Goal: Task Accomplishment & Management: Use online tool/utility

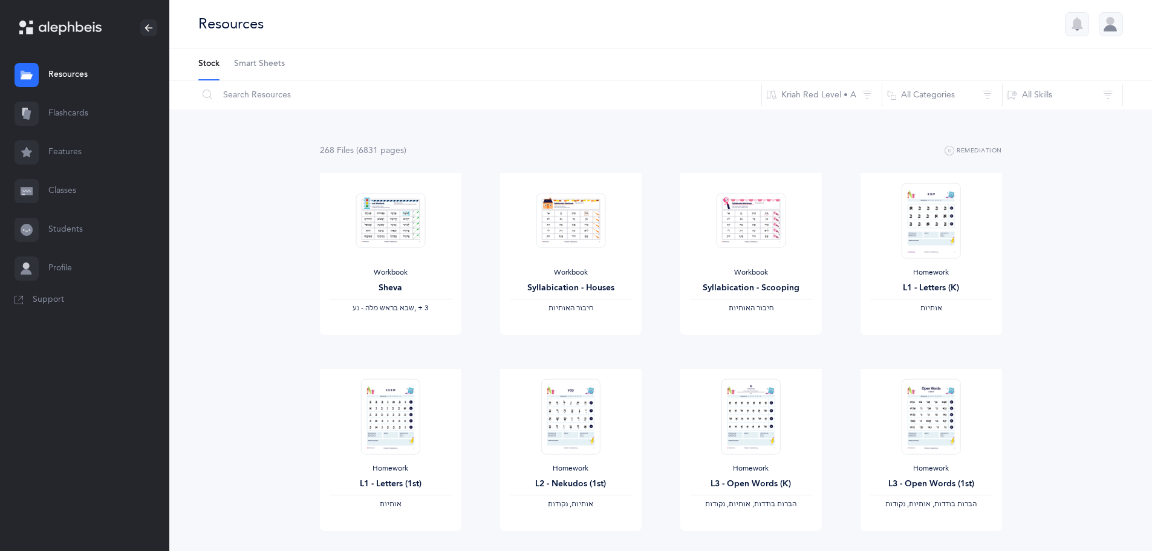
click at [251, 57] on link "Smart Sheets" at bounding box center [259, 63] width 51 height 31
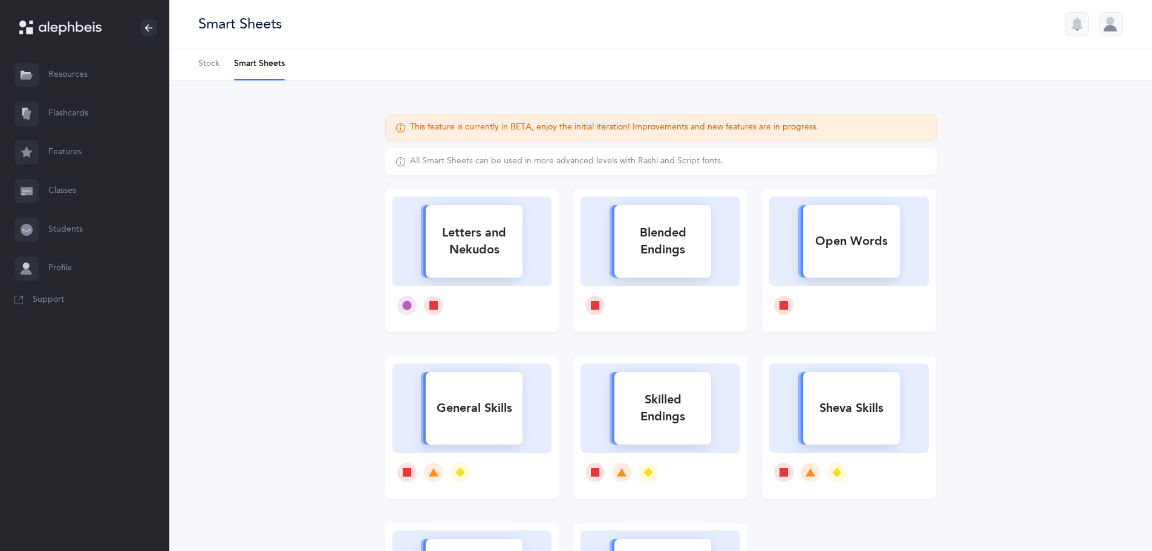
click at [86, 115] on link "Flashcards" at bounding box center [84, 113] width 169 height 39
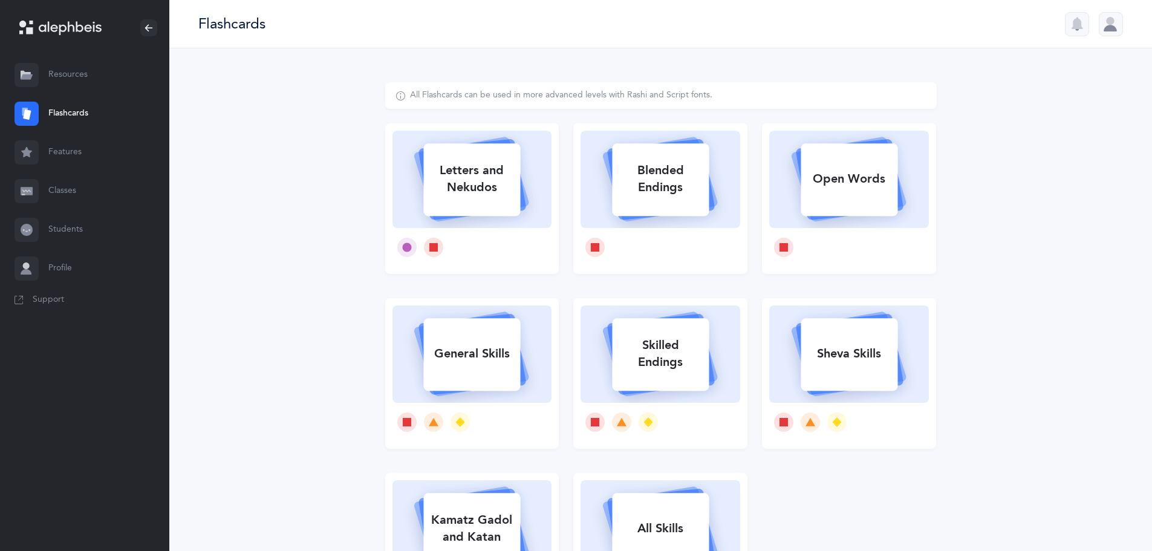
click at [483, 189] on div "Letters and Nekudos" at bounding box center [471, 179] width 97 height 48
select select
select select "single"
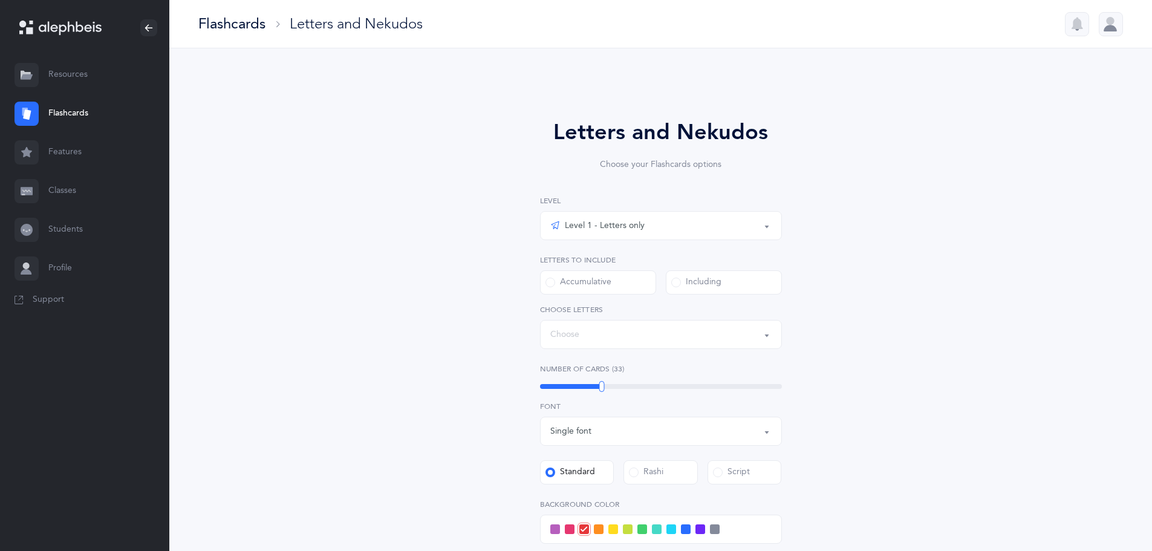
select select "27"
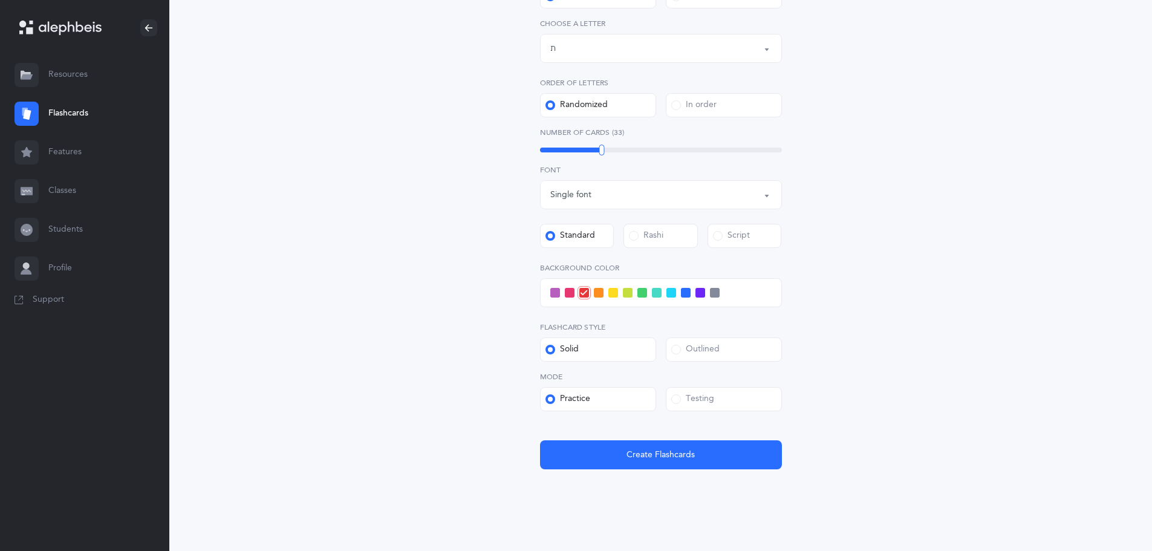
scroll to position [301, 0]
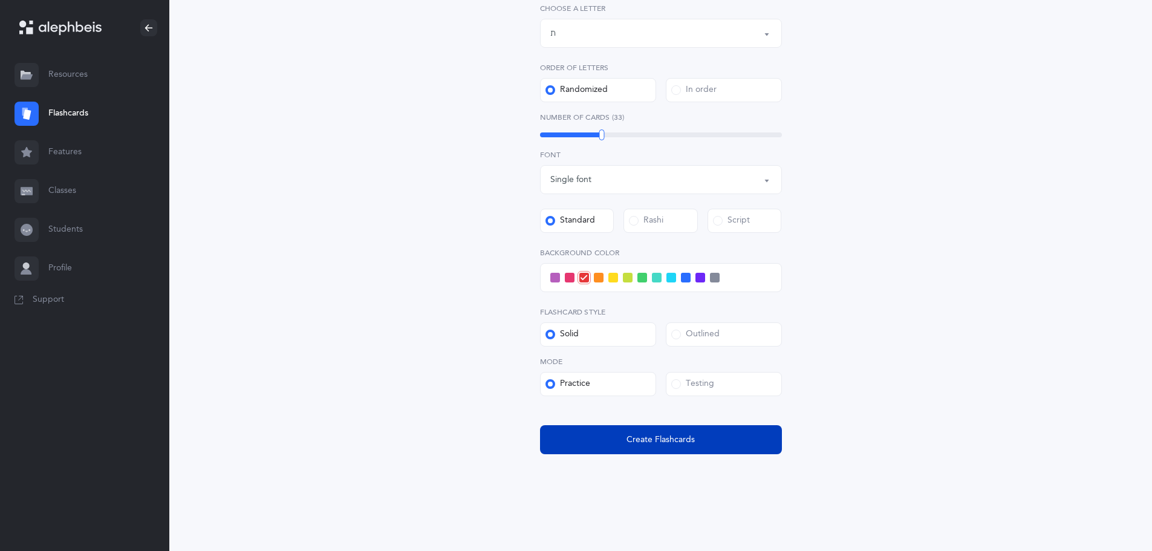
click at [673, 444] on span "Create Flashcards" at bounding box center [660, 440] width 68 height 13
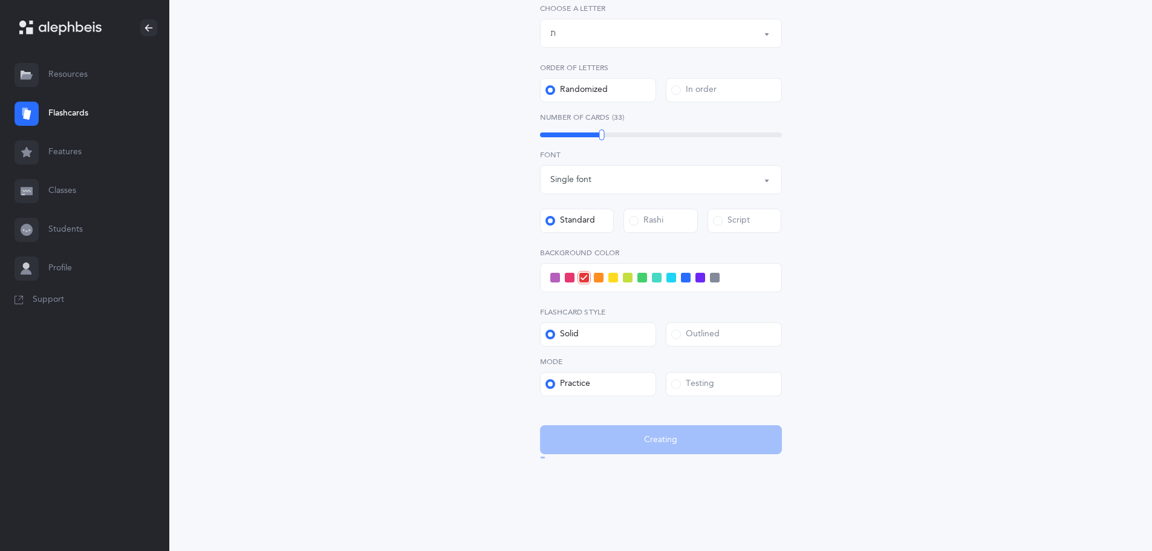
scroll to position [0, 0]
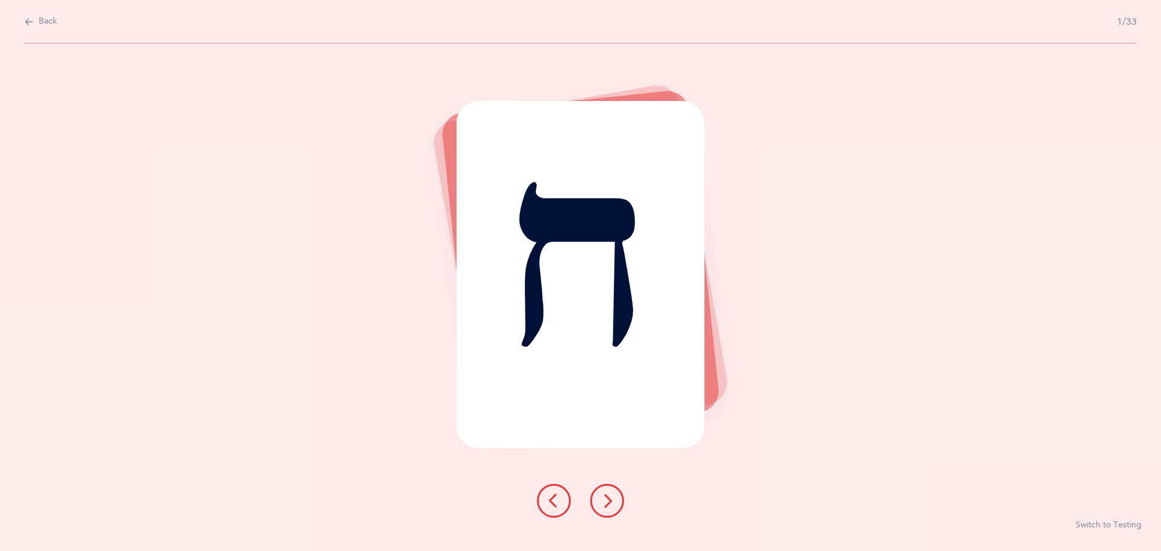
click at [611, 496] on icon at bounding box center [607, 500] width 15 height 15
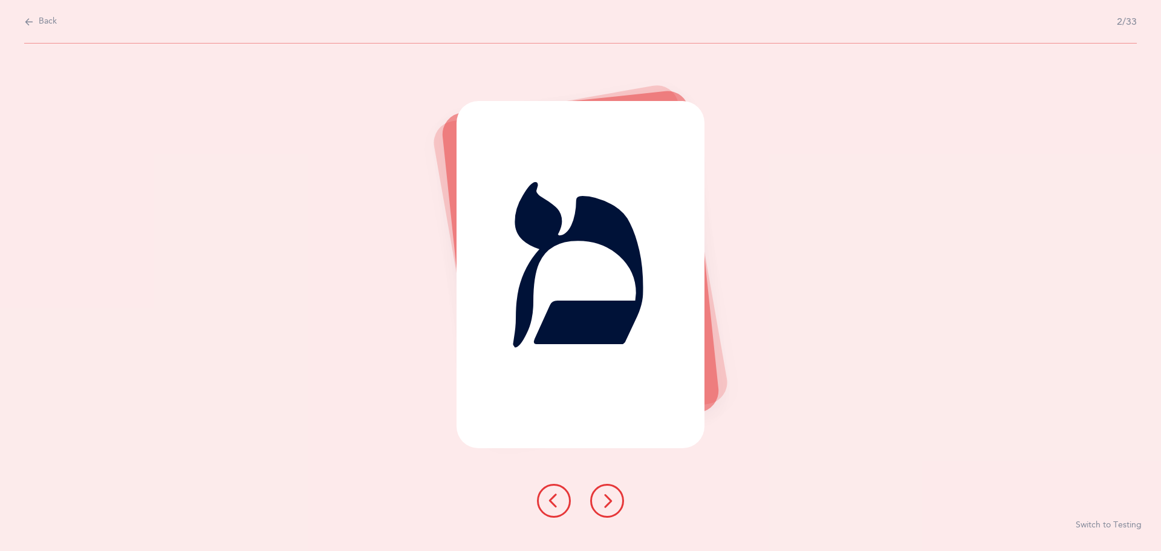
click at [611, 496] on icon at bounding box center [607, 500] width 15 height 15
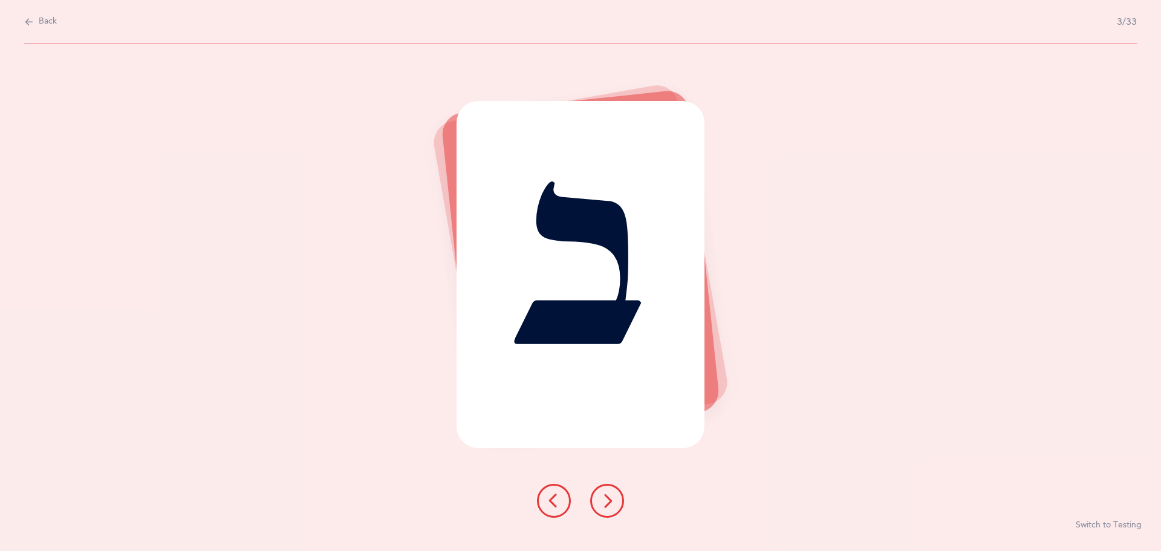
click at [611, 496] on icon at bounding box center [607, 500] width 15 height 15
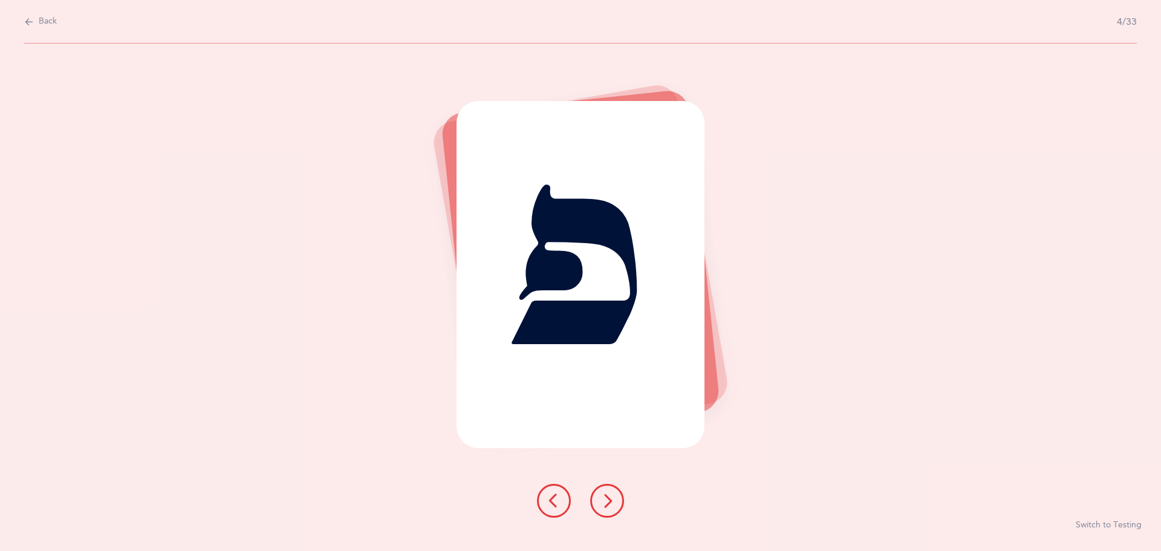
click at [611, 496] on icon at bounding box center [607, 500] width 15 height 15
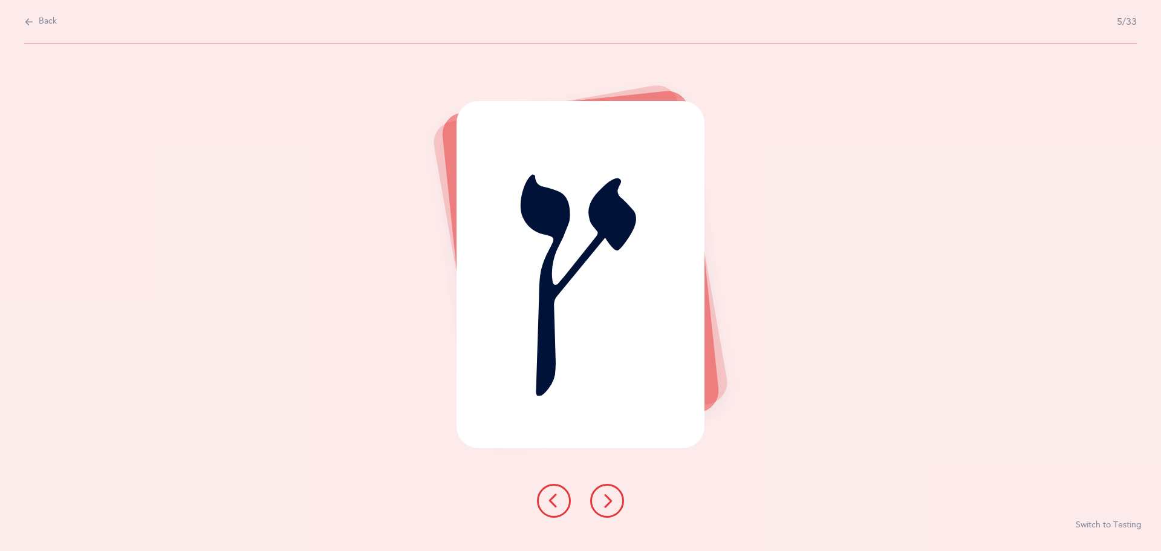
click at [611, 496] on icon at bounding box center [607, 500] width 15 height 15
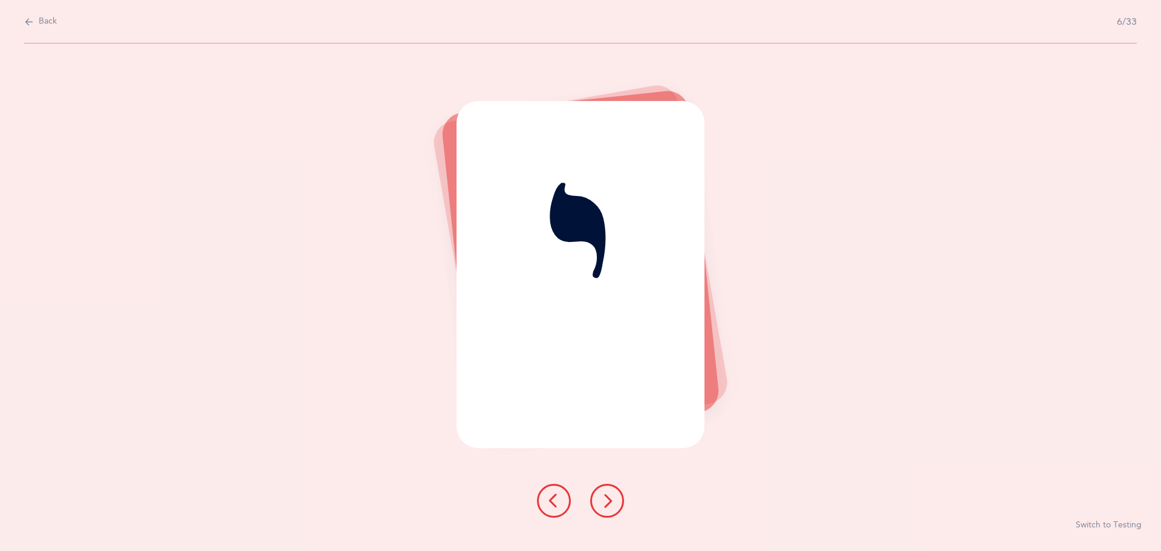
click at [611, 496] on icon at bounding box center [607, 500] width 15 height 15
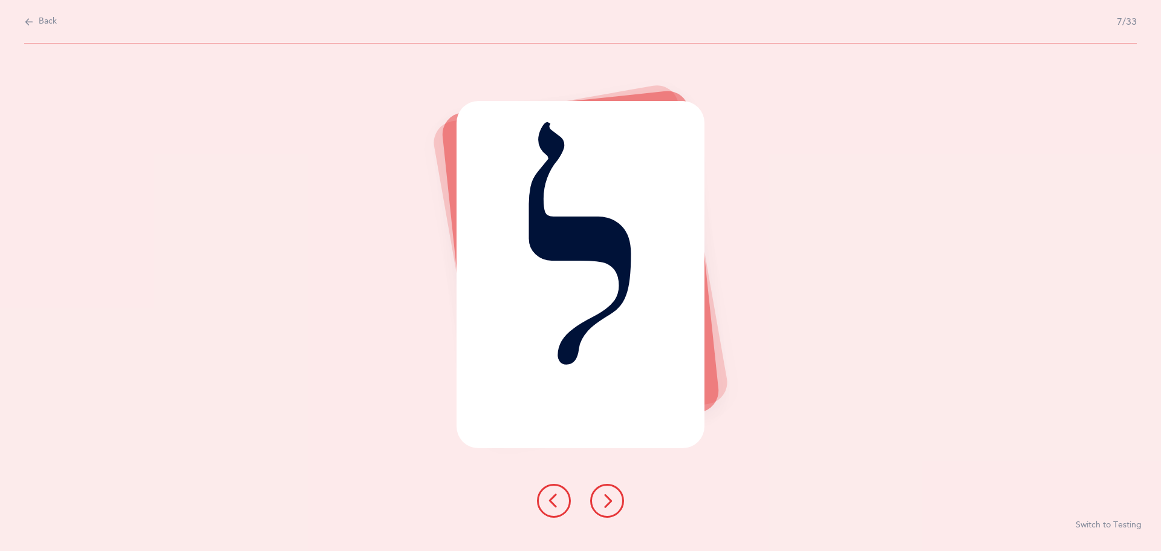
click at [611, 496] on icon at bounding box center [607, 500] width 15 height 15
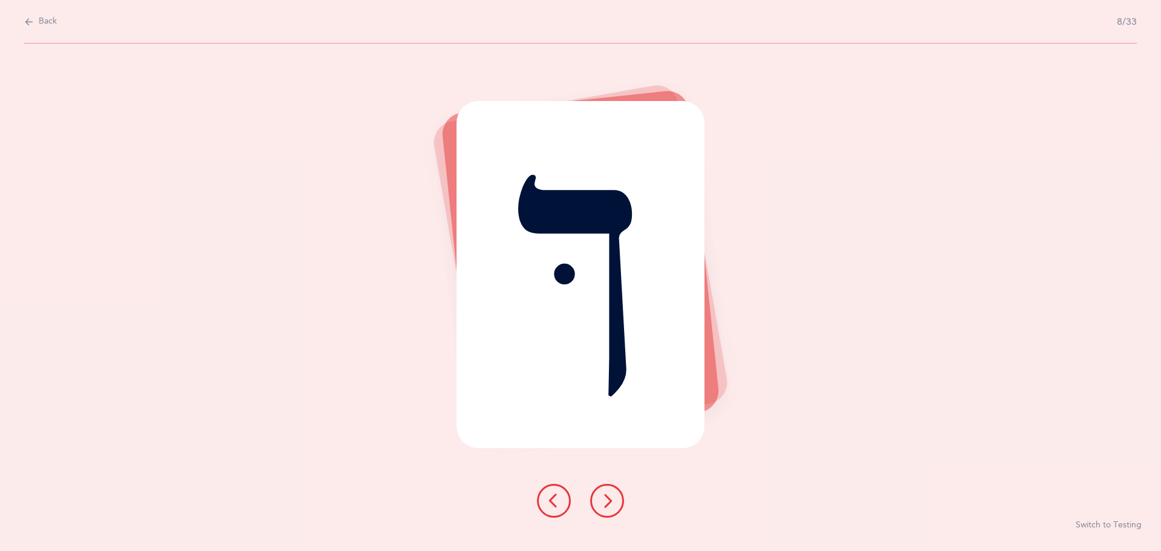
click at [561, 496] on icon at bounding box center [554, 500] width 15 height 15
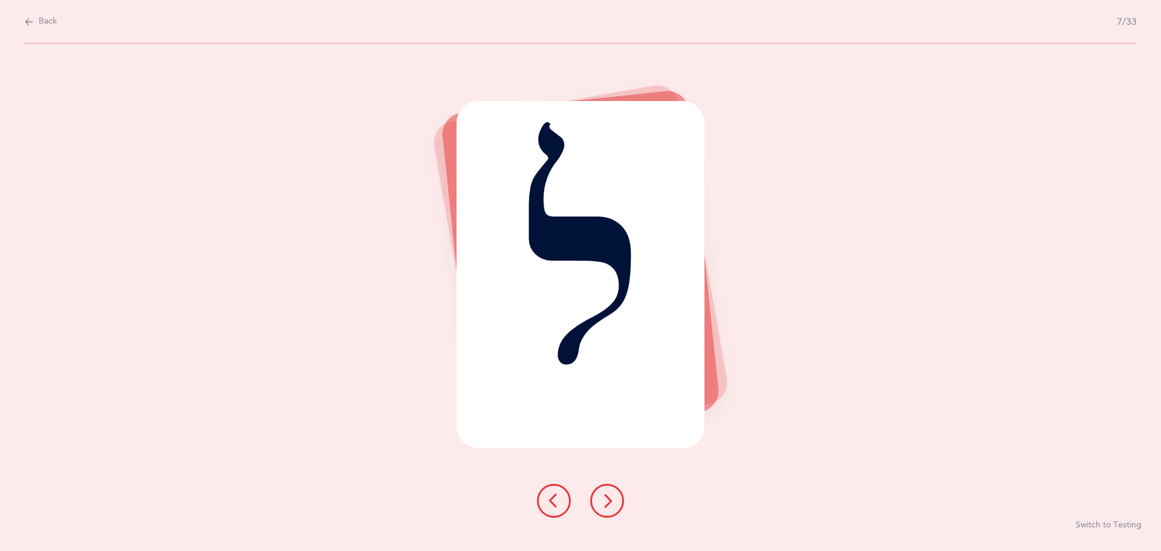
click at [561, 496] on icon at bounding box center [554, 500] width 15 height 15
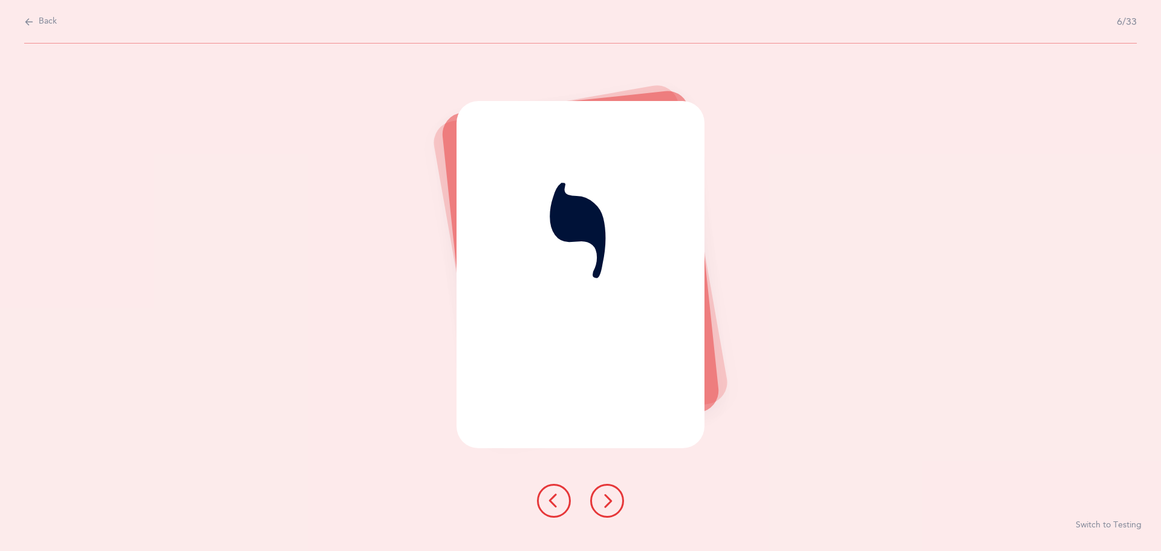
click at [561, 496] on icon at bounding box center [554, 500] width 15 height 15
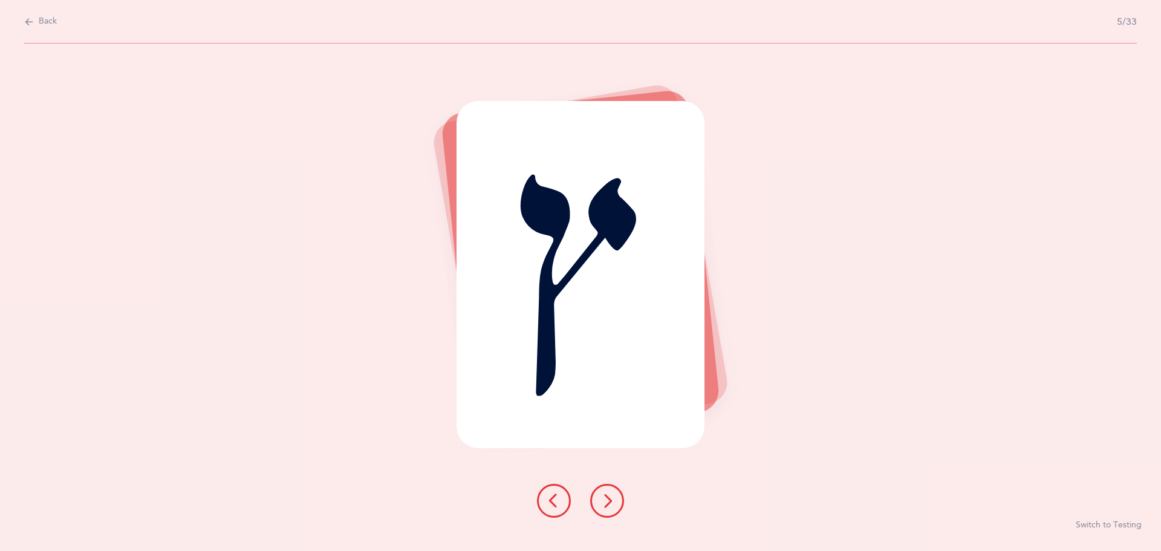
click at [27, 25] on icon at bounding box center [29, 21] width 10 height 13
select select "27"
select select "single"
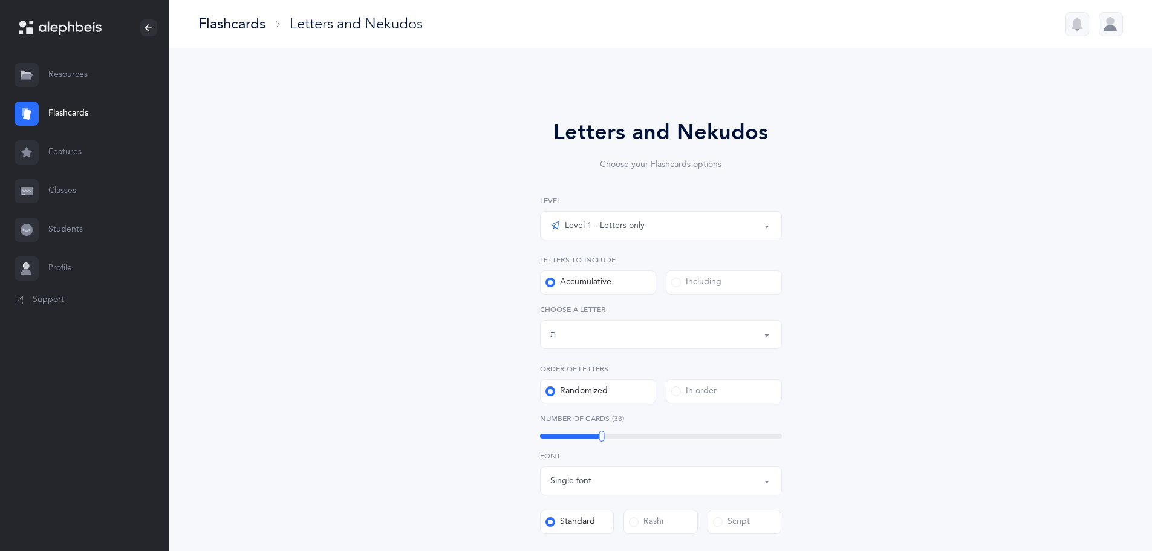
click at [77, 112] on link "Flashcards" at bounding box center [84, 113] width 169 height 39
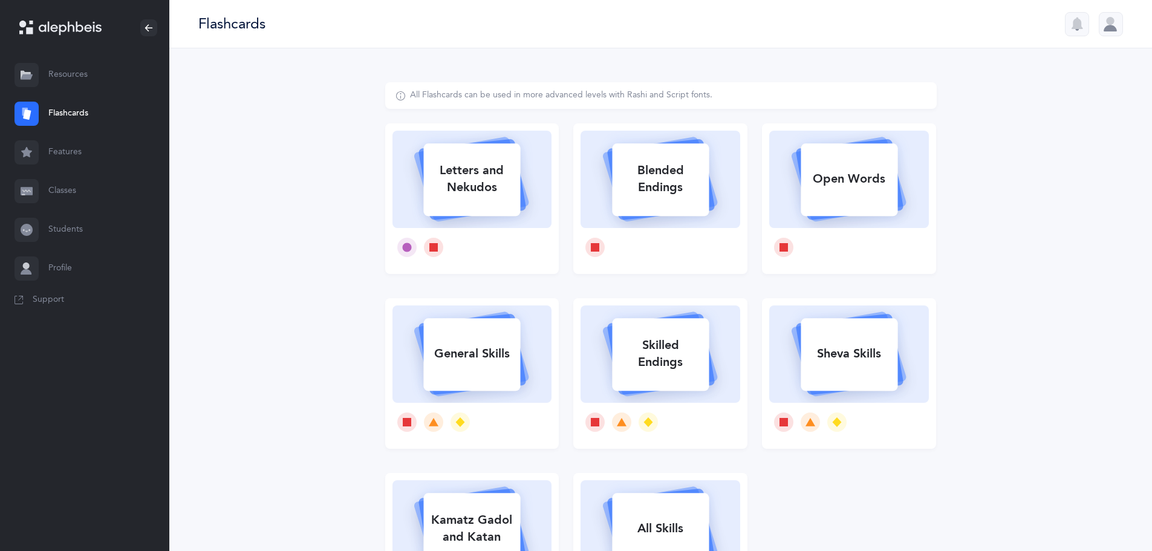
click at [663, 190] on div "Blended Endings" at bounding box center [660, 179] width 97 height 48
select select
select select "single"
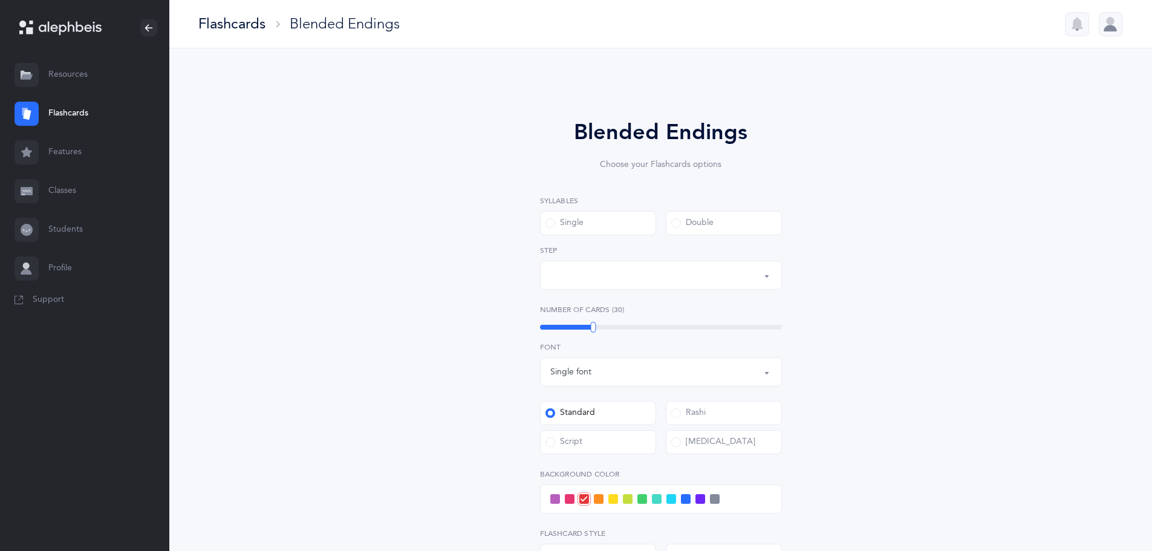
select select "28"
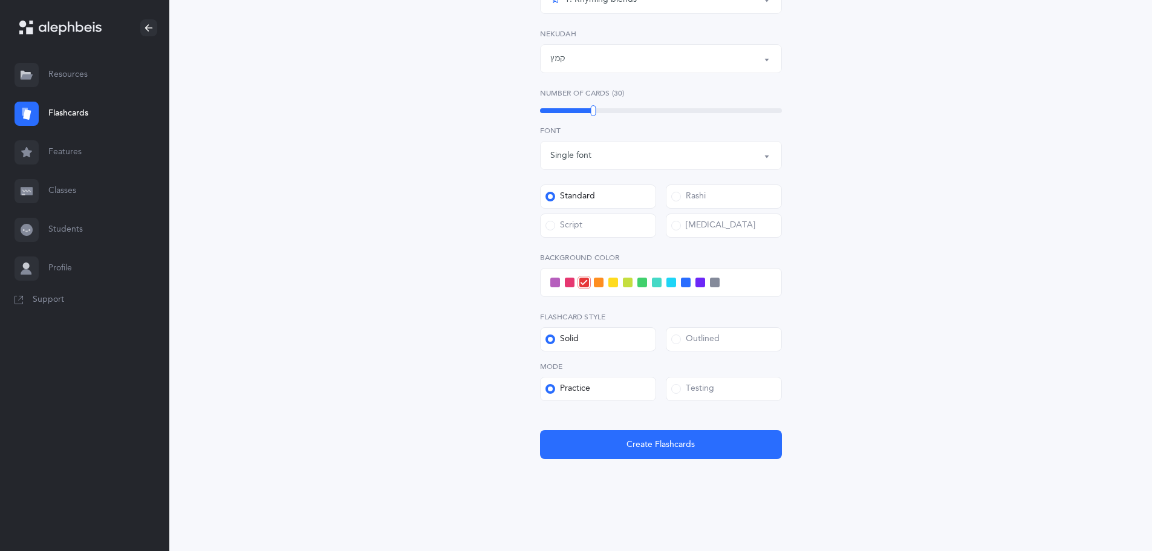
scroll to position [281, 0]
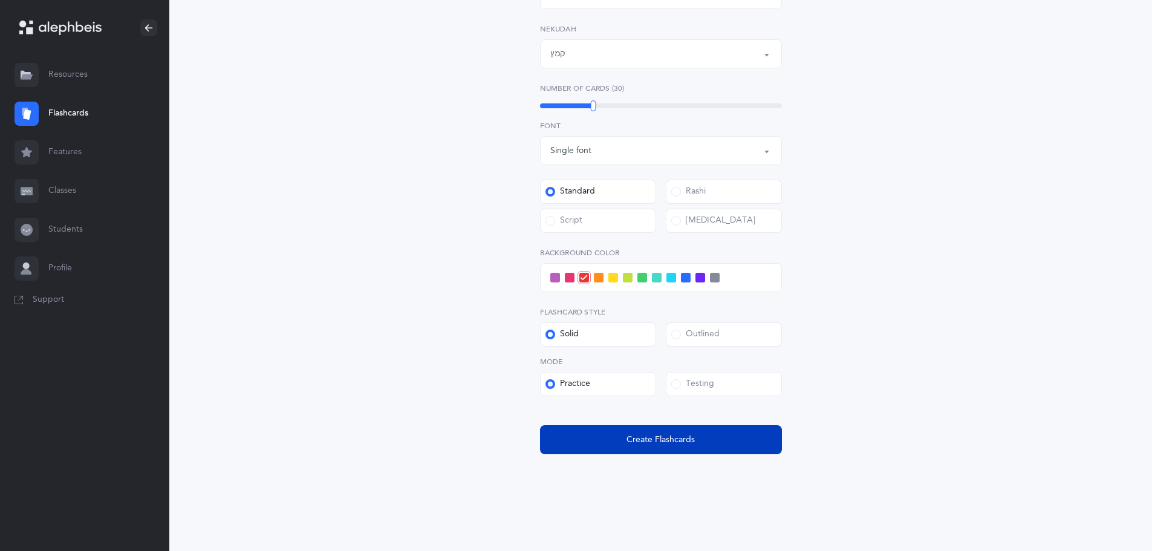
click at [640, 450] on button "Create Flashcards" at bounding box center [661, 439] width 242 height 29
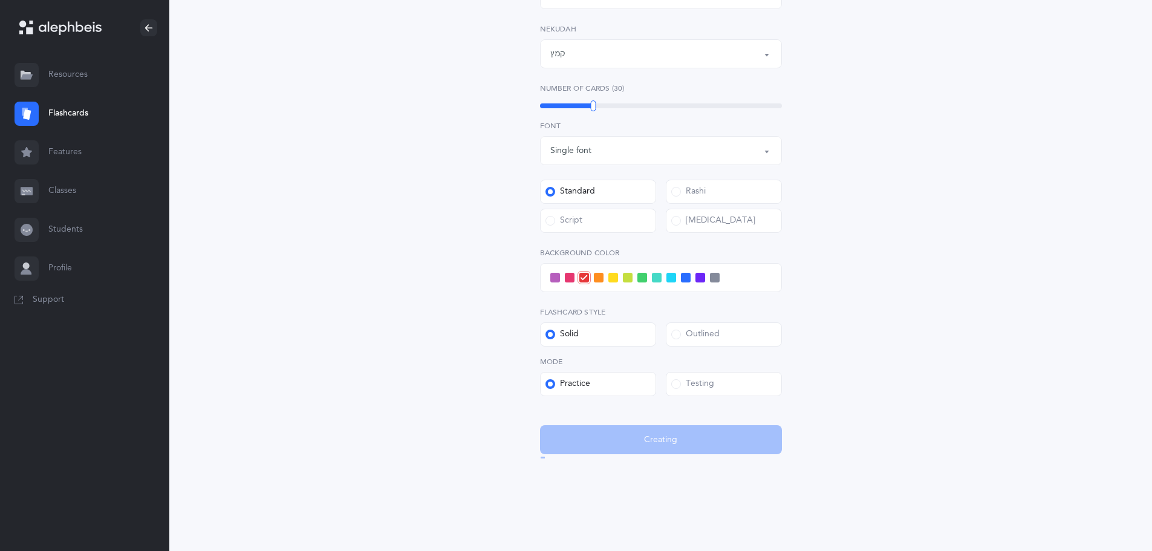
scroll to position [0, 0]
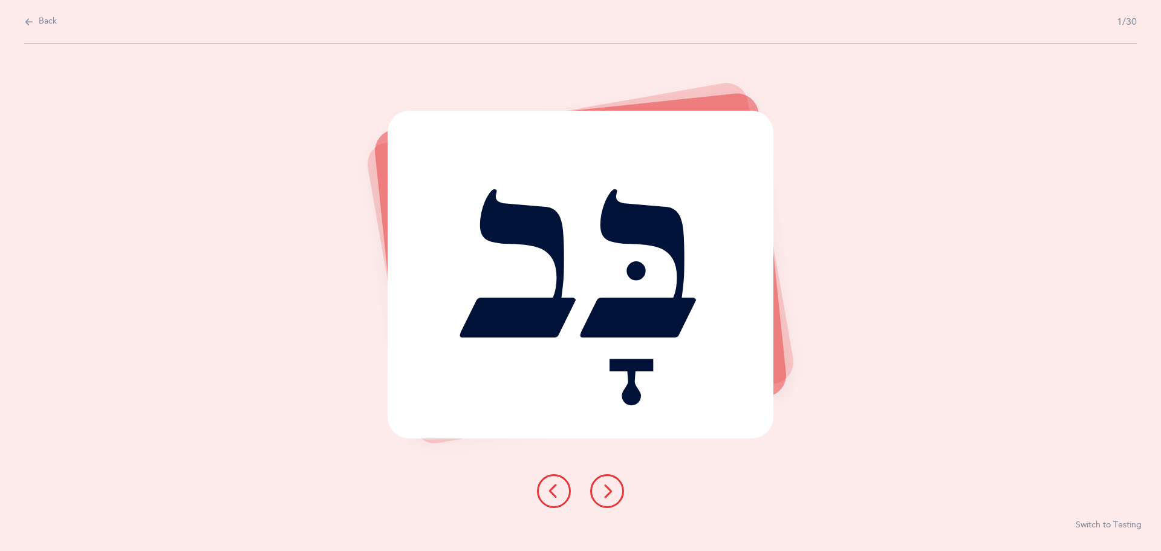
click at [609, 489] on icon at bounding box center [607, 491] width 15 height 15
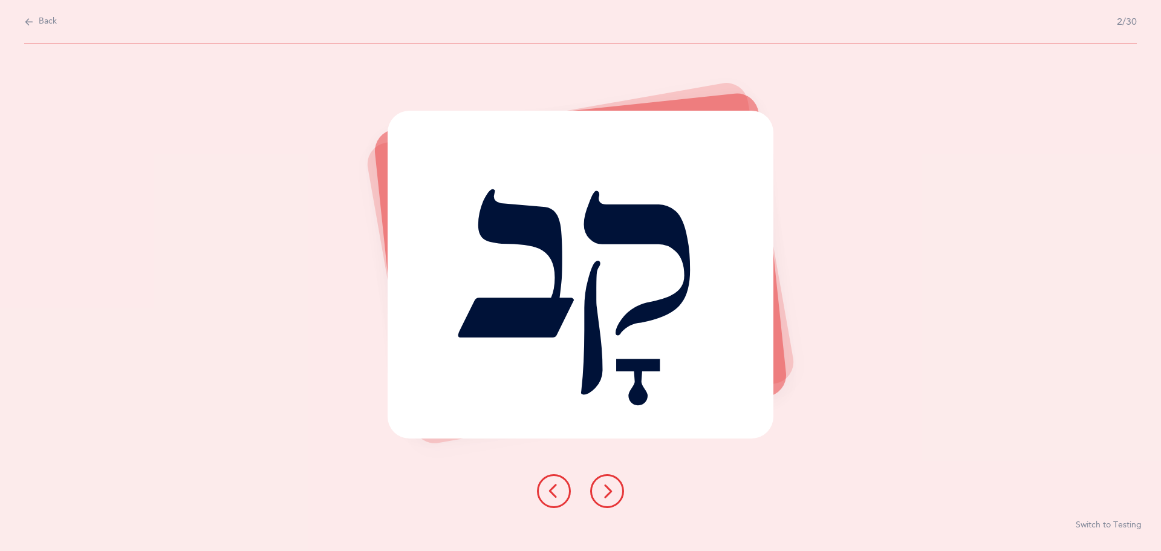
click at [609, 489] on icon at bounding box center [607, 491] width 15 height 15
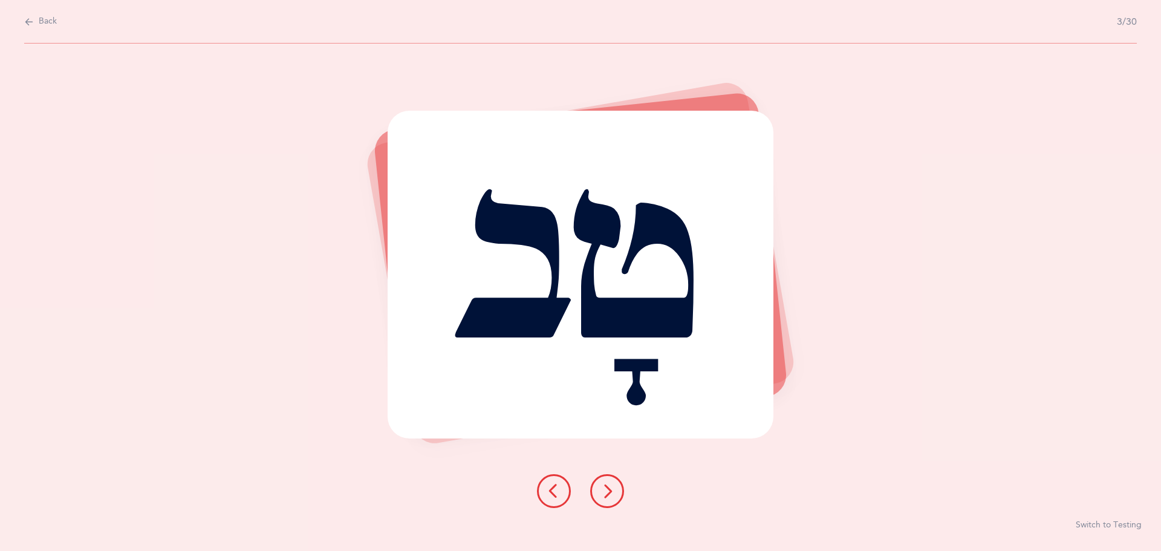
click at [609, 489] on icon at bounding box center [607, 491] width 15 height 15
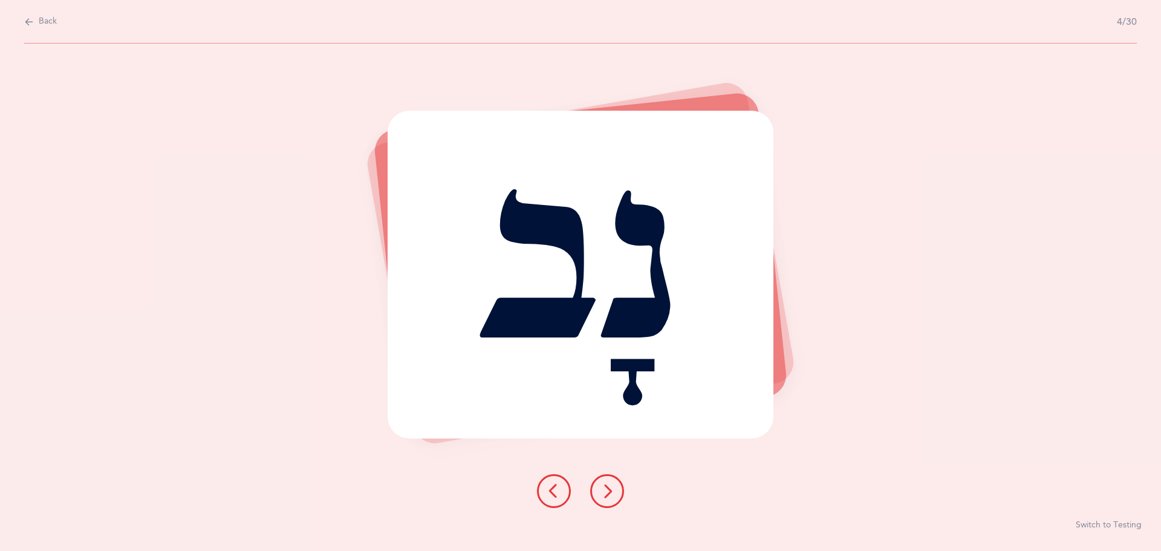
click at [608, 489] on icon at bounding box center [607, 491] width 15 height 15
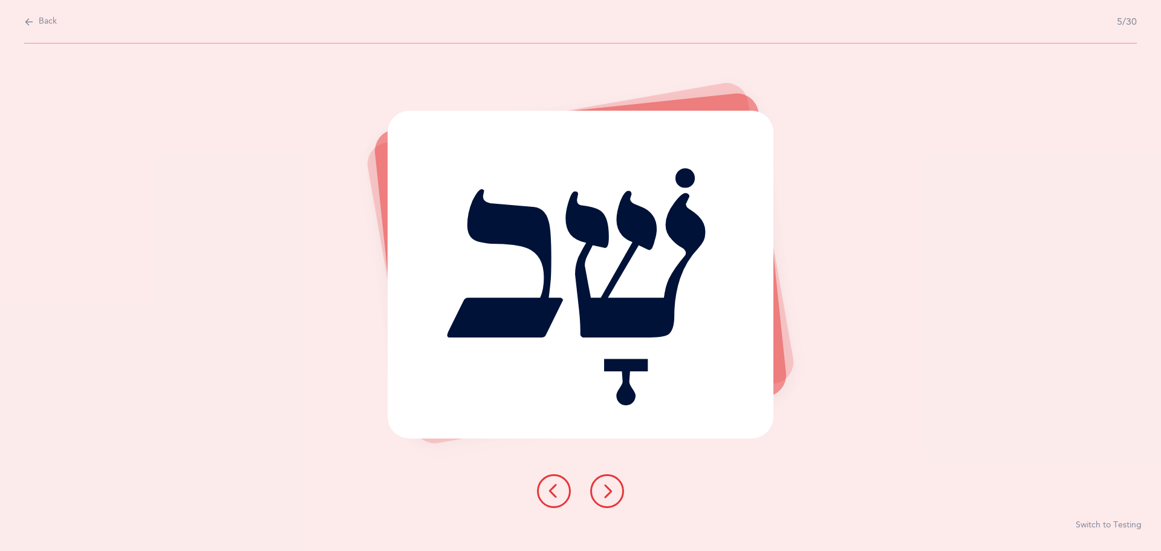
click at [608, 489] on icon at bounding box center [607, 491] width 15 height 15
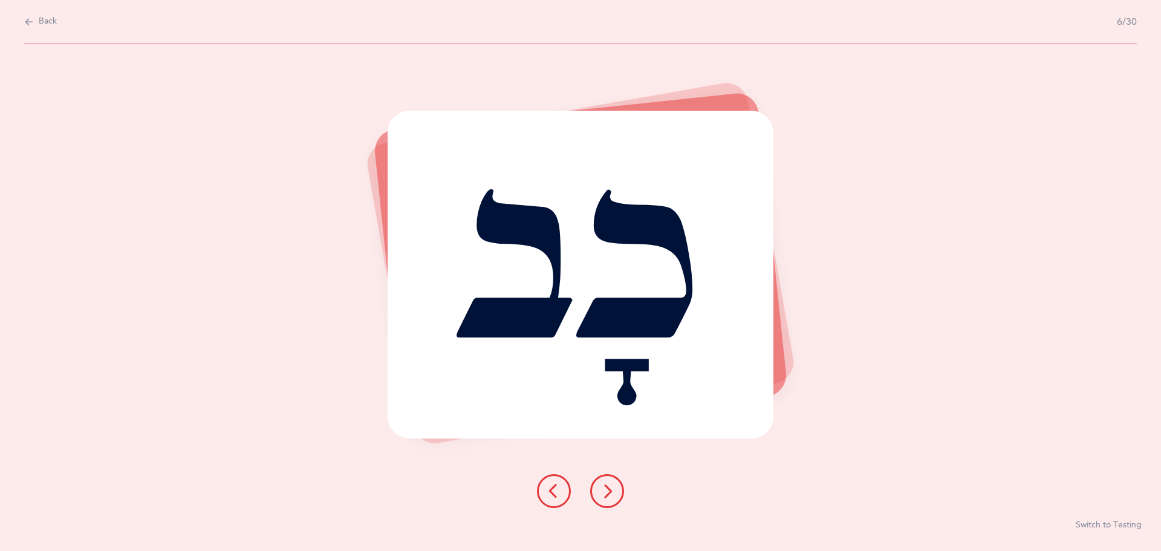
click at [608, 489] on icon at bounding box center [607, 491] width 15 height 15
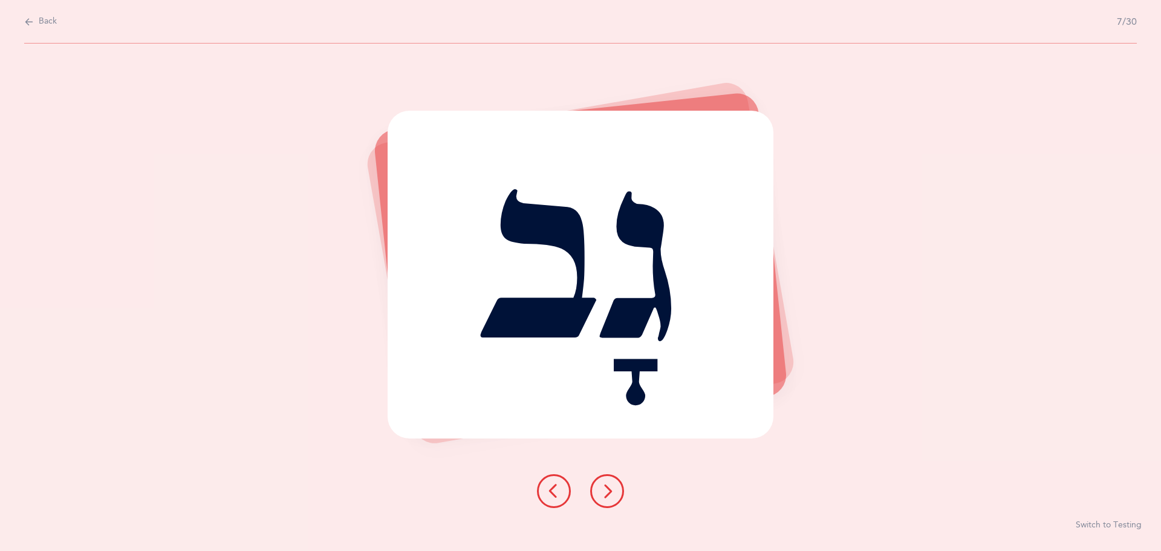
click at [33, 22] on icon at bounding box center [29, 21] width 10 height 13
select select "28"
select select "single"
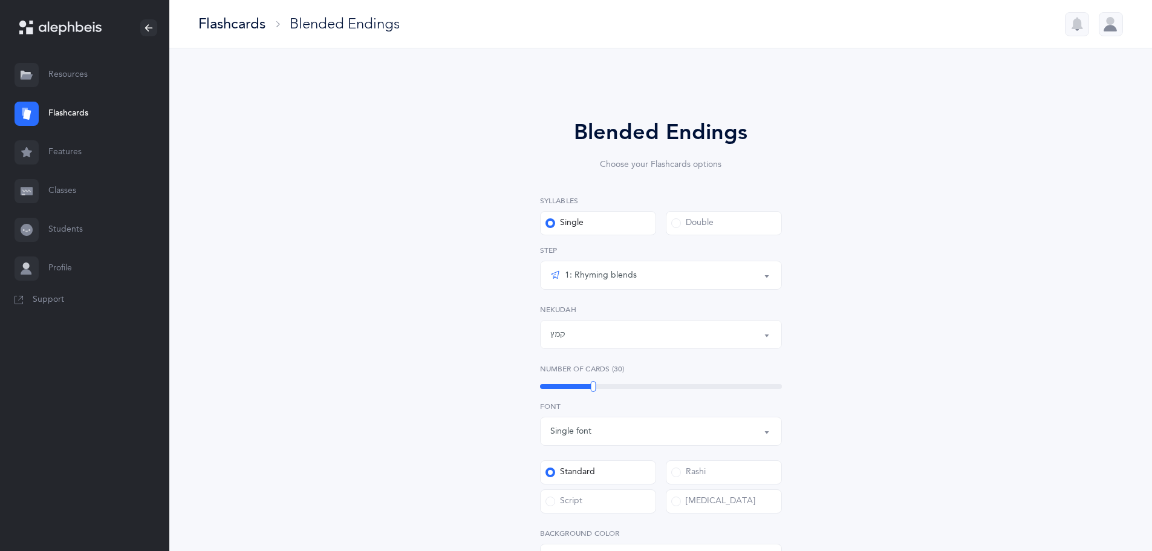
click at [55, 186] on link "Classes" at bounding box center [84, 191] width 169 height 39
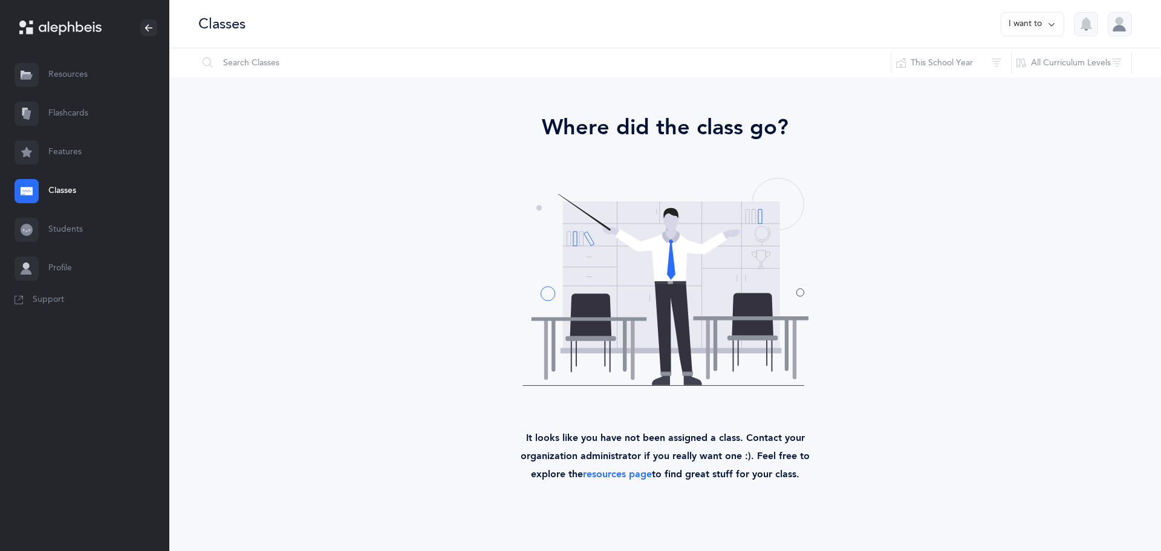
click at [56, 226] on link "Students" at bounding box center [84, 229] width 169 height 39
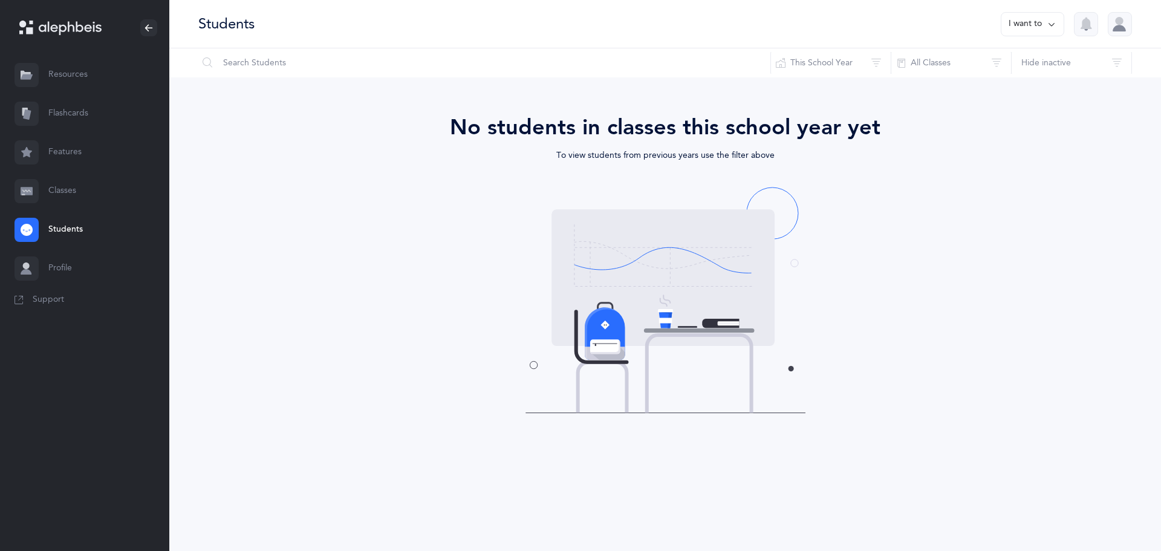
click at [60, 150] on link "Features" at bounding box center [84, 152] width 169 height 39
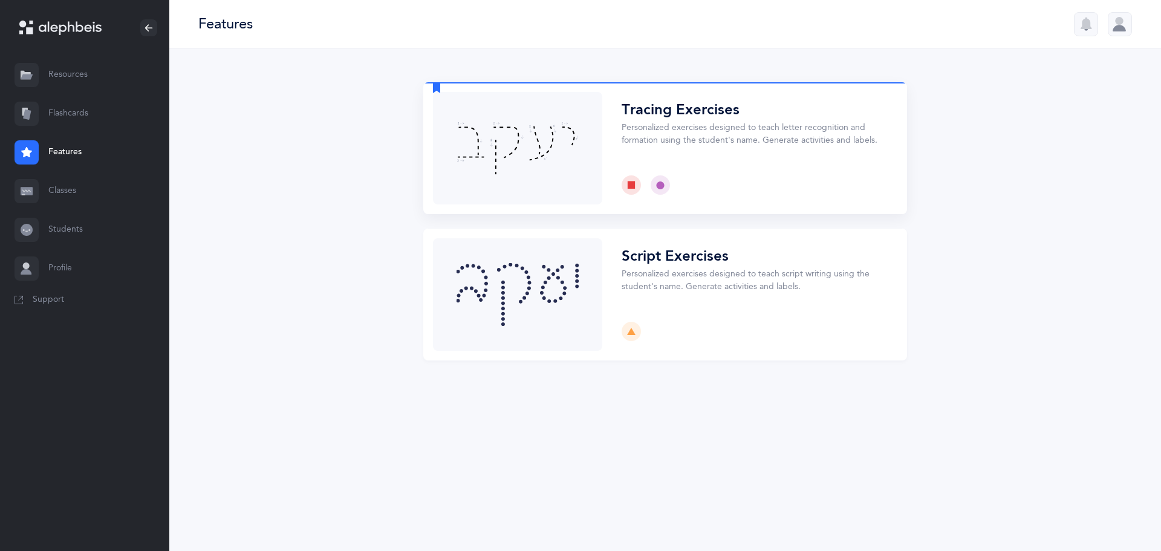
click at [637, 109] on button "Choose" at bounding box center [665, 148] width 484 height 132
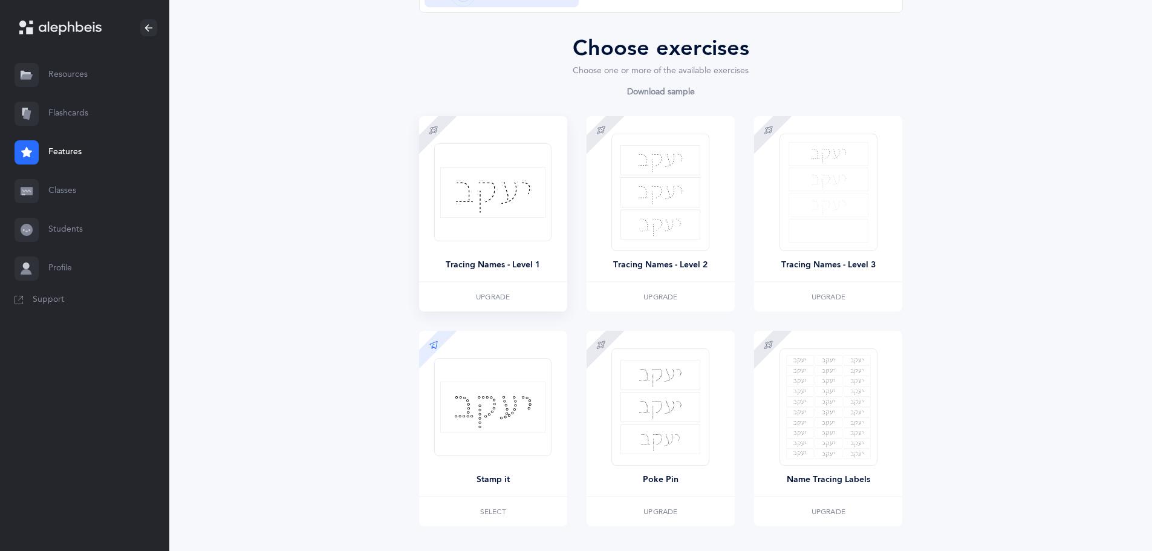
scroll to position [129, 0]
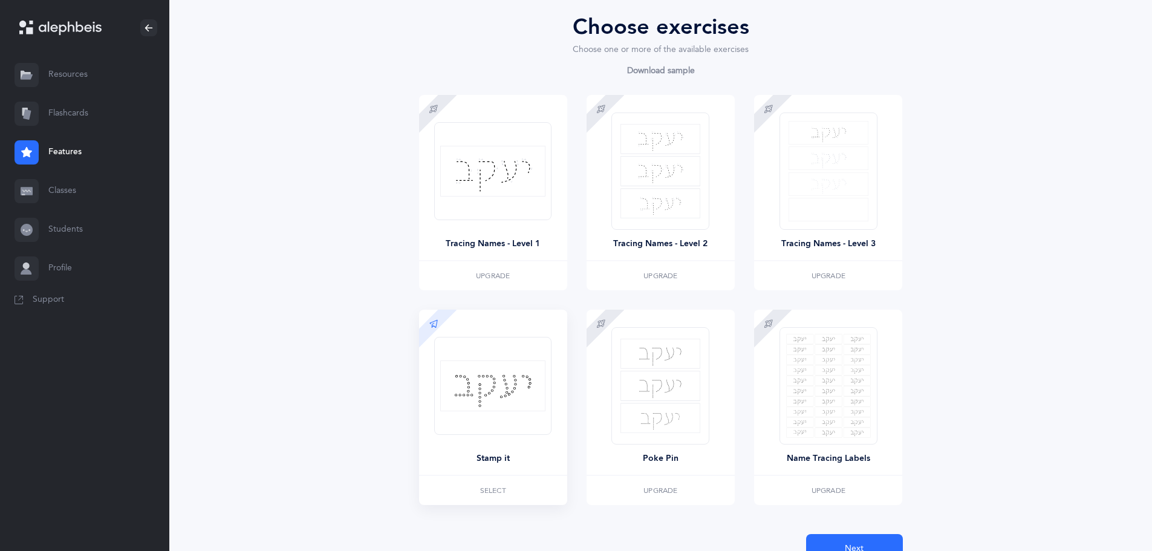
click at [484, 394] on img at bounding box center [492, 385] width 105 height 51
click at [490, 487] on span "Select" at bounding box center [493, 490] width 26 height 7
click at [432, 324] on icon at bounding box center [434, 324] width 10 height 10
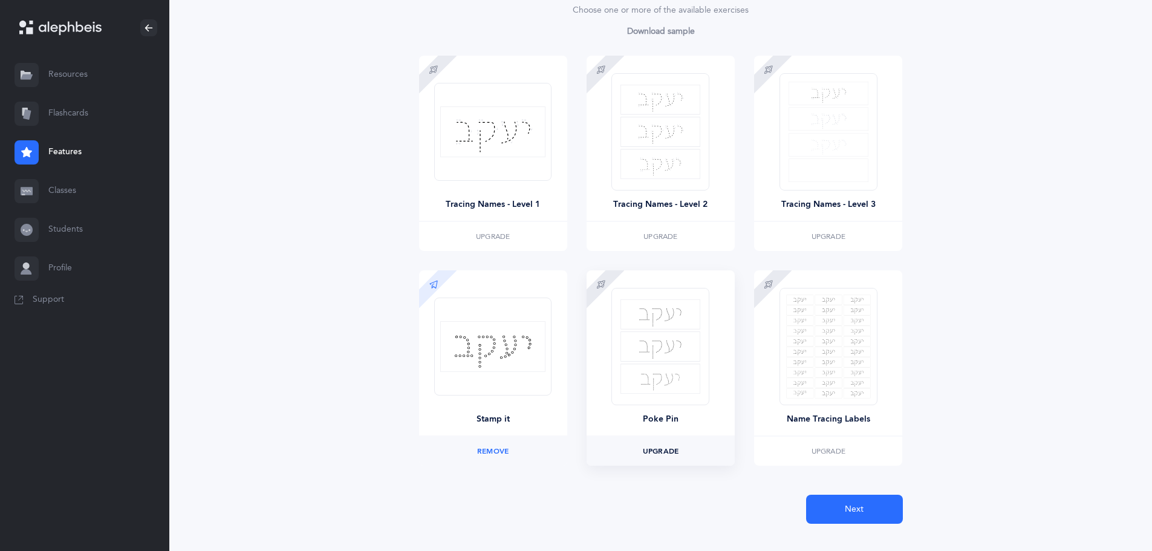
scroll to position [190, 0]
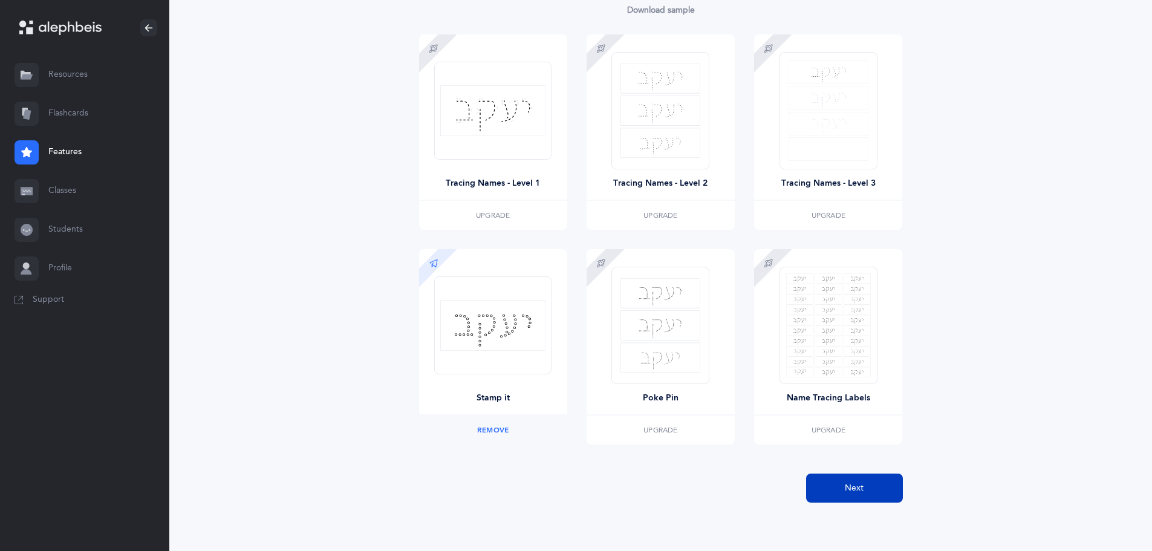
click at [837, 481] on button "Next" at bounding box center [854, 487] width 97 height 29
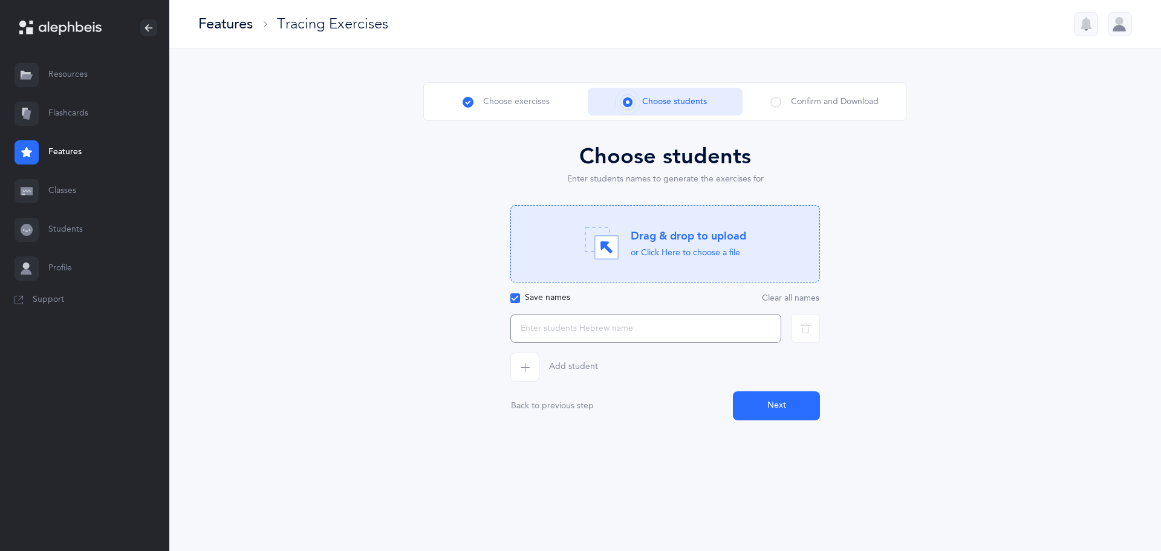
click at [633, 332] on input "text" at bounding box center [645, 328] width 271 height 29
type input "סבסטיאן"
click at [792, 408] on button "Next" at bounding box center [776, 405] width 87 height 29
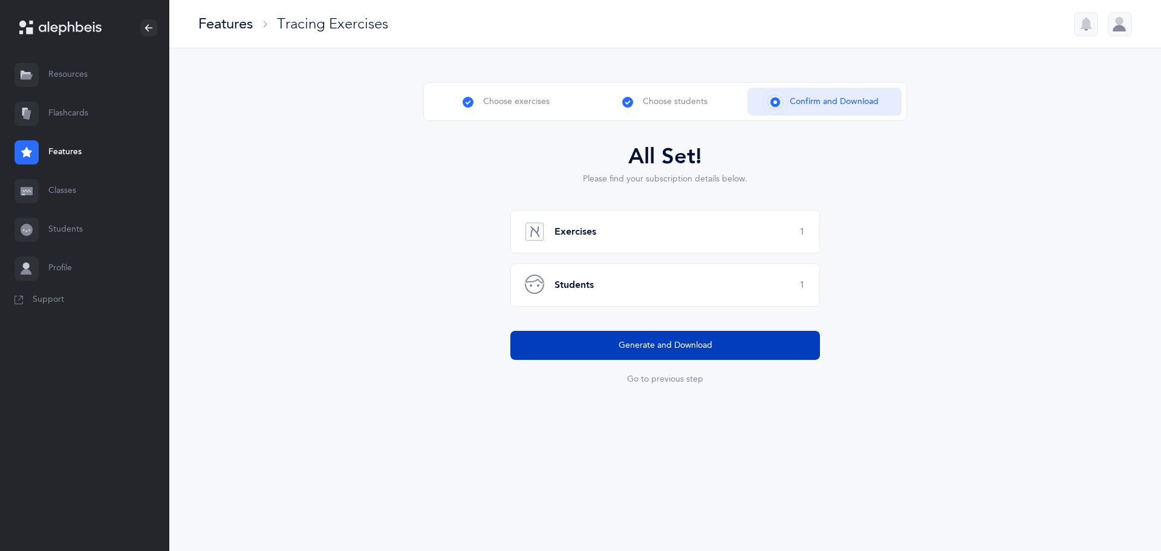
click at [706, 346] on span "Generate and Download" at bounding box center [666, 345] width 94 height 13
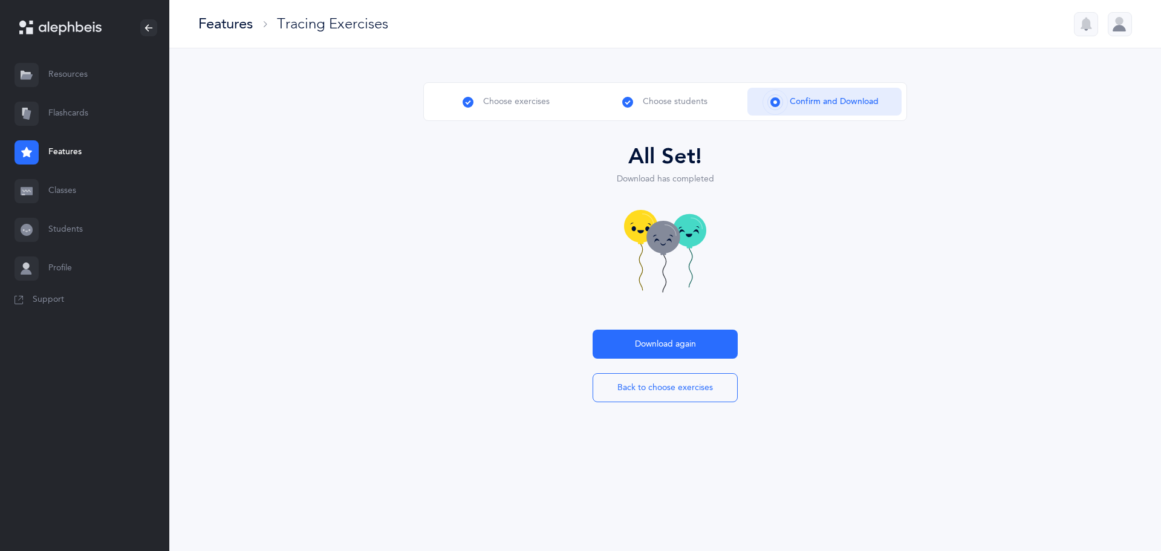
click at [63, 109] on link "Flashcards" at bounding box center [84, 113] width 169 height 39
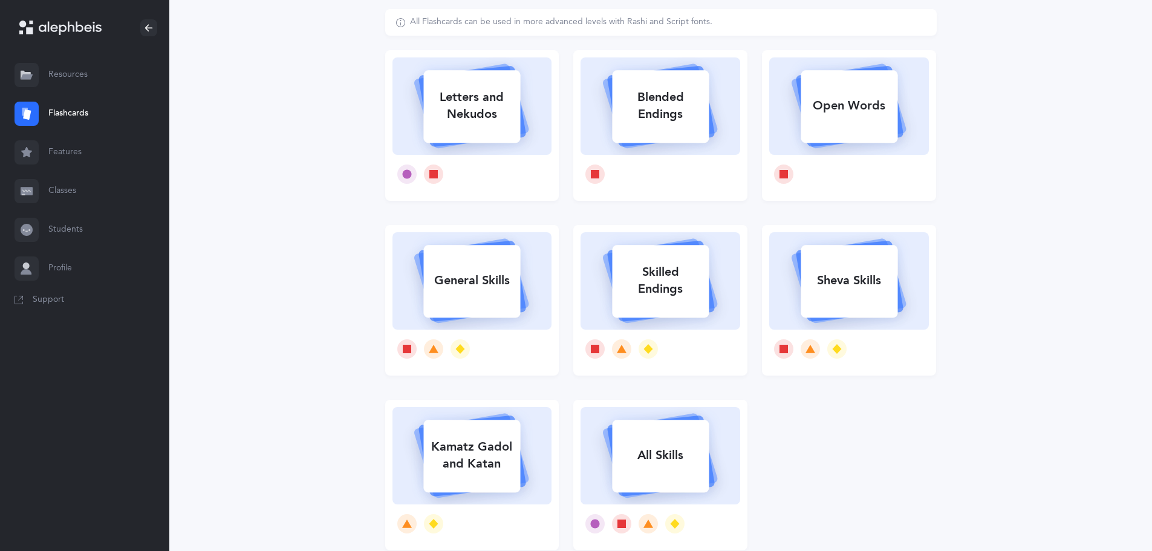
scroll to position [121, 0]
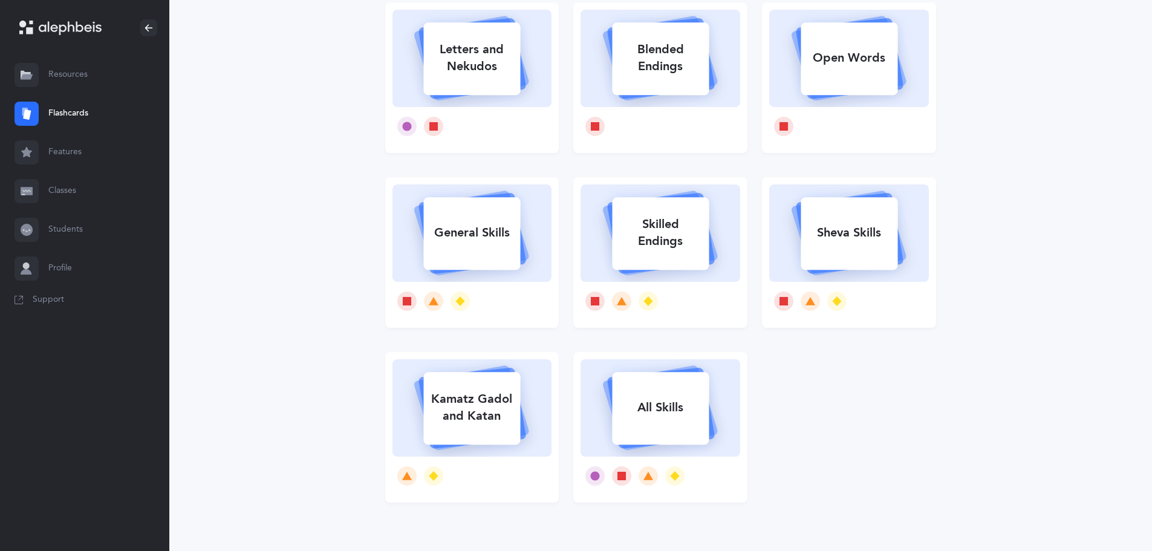
click at [682, 388] on rect at bounding box center [661, 408] width 97 height 73
select select "single"
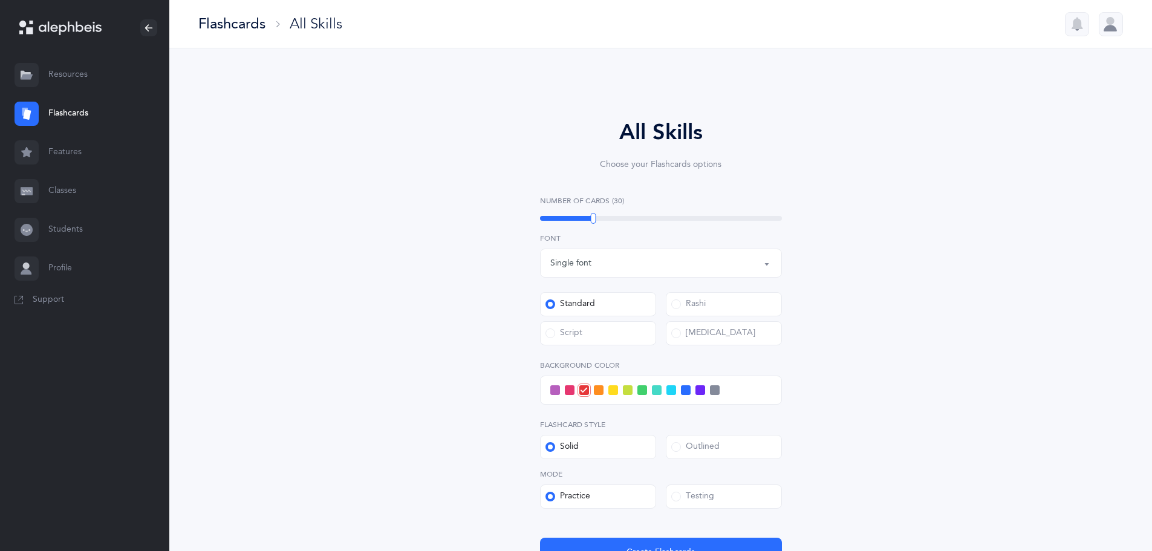
select select
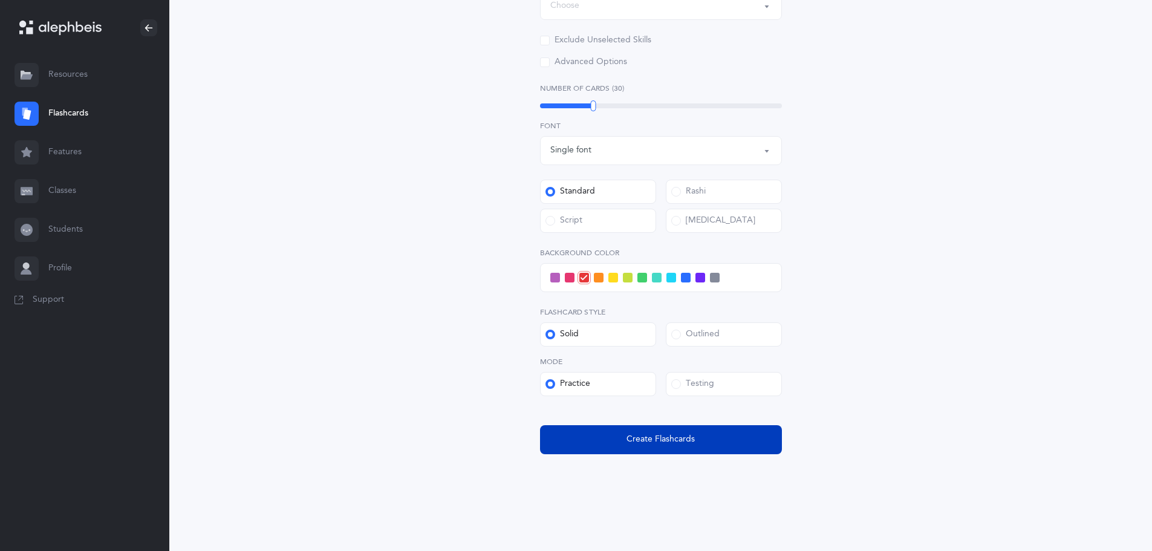
click at [649, 438] on span "Create Flashcards" at bounding box center [660, 439] width 68 height 13
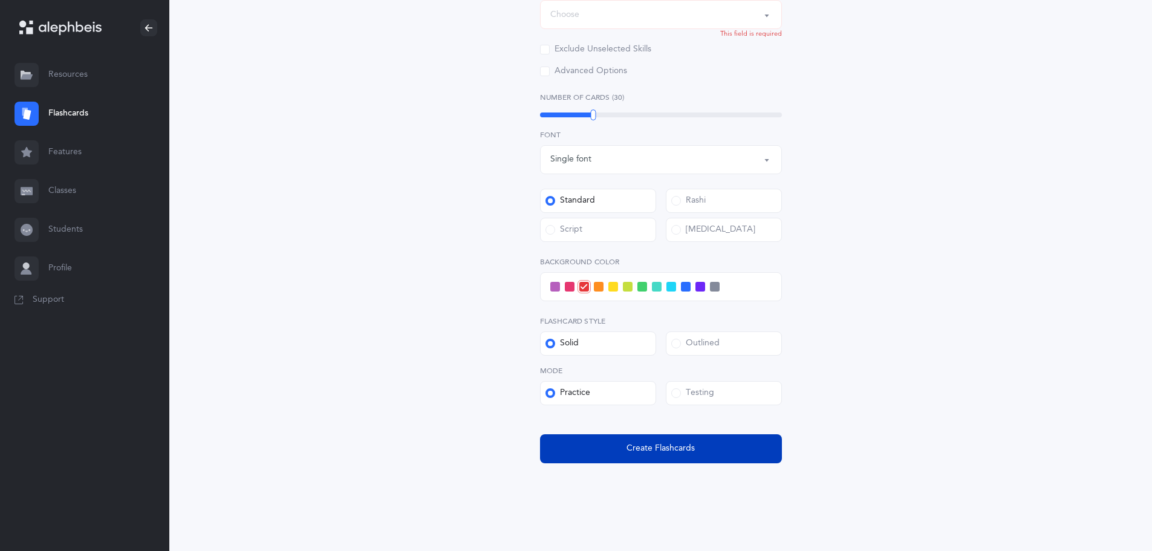
click at [646, 456] on button "Create Flashcards" at bounding box center [661, 448] width 242 height 29
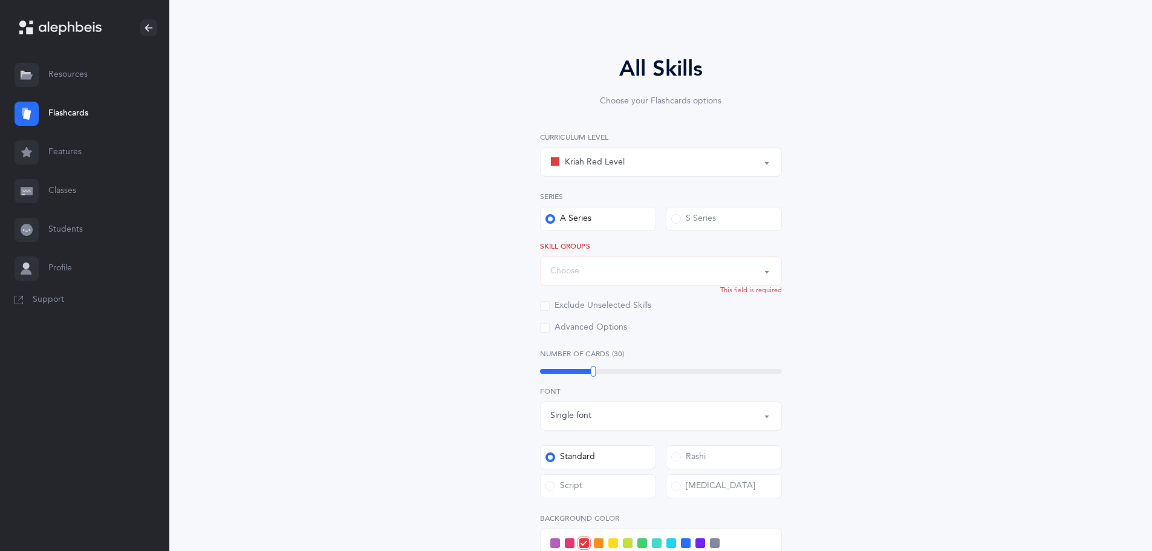
scroll to position [27, 0]
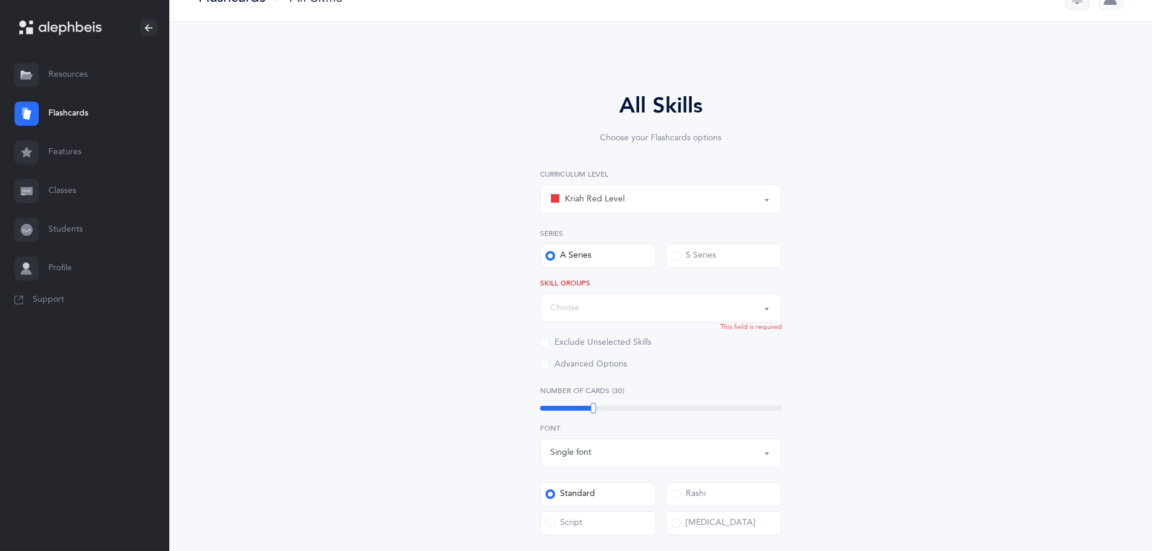
click at [65, 70] on link "Resources" at bounding box center [84, 75] width 169 height 39
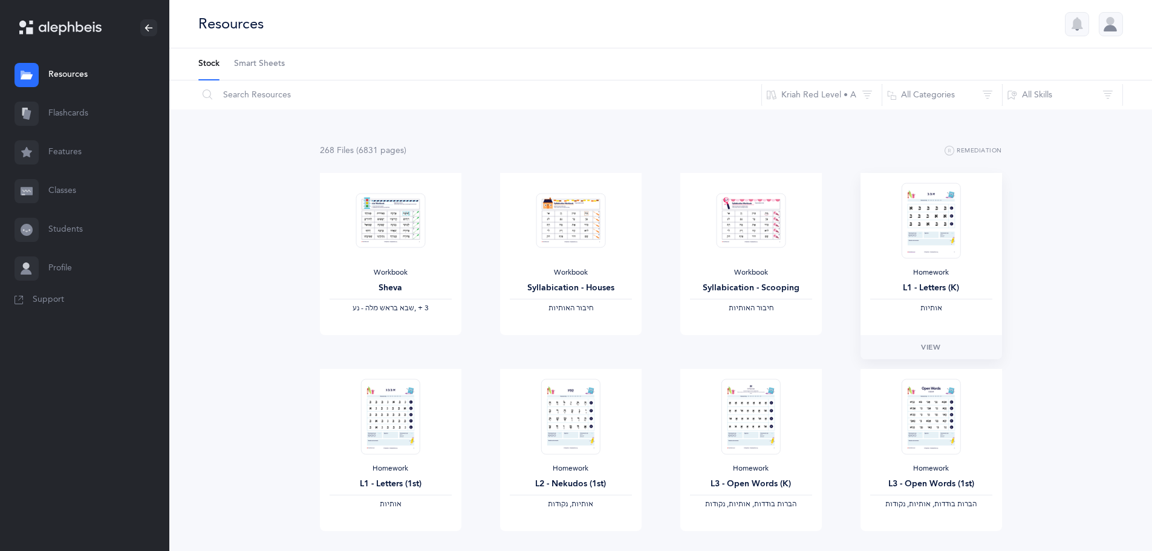
click at [924, 227] on img at bounding box center [930, 221] width 59 height 76
click at [936, 346] on span "View" at bounding box center [930, 347] width 19 height 11
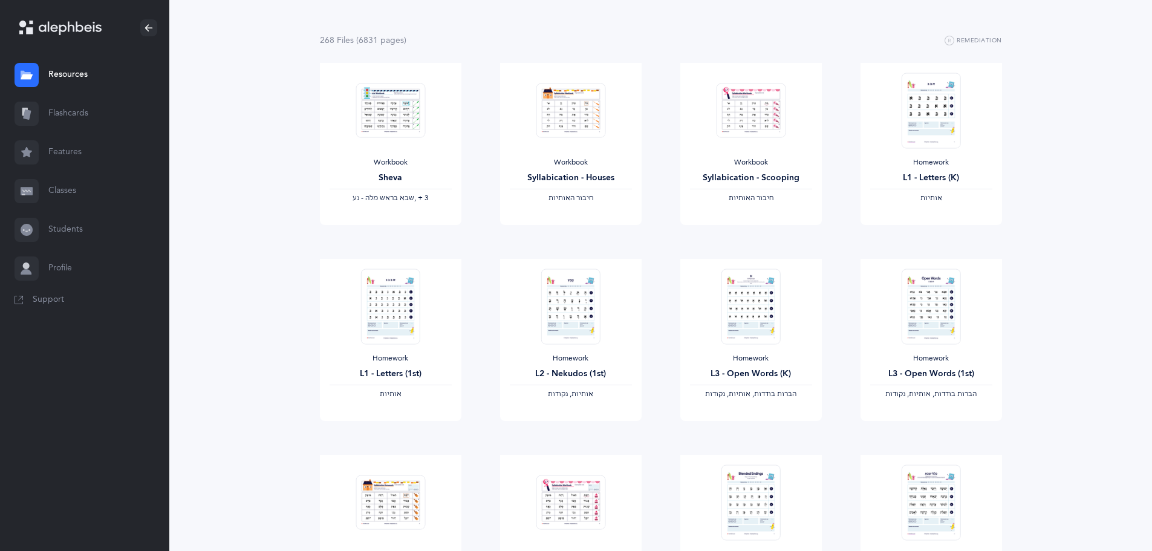
scroll to position [121, 0]
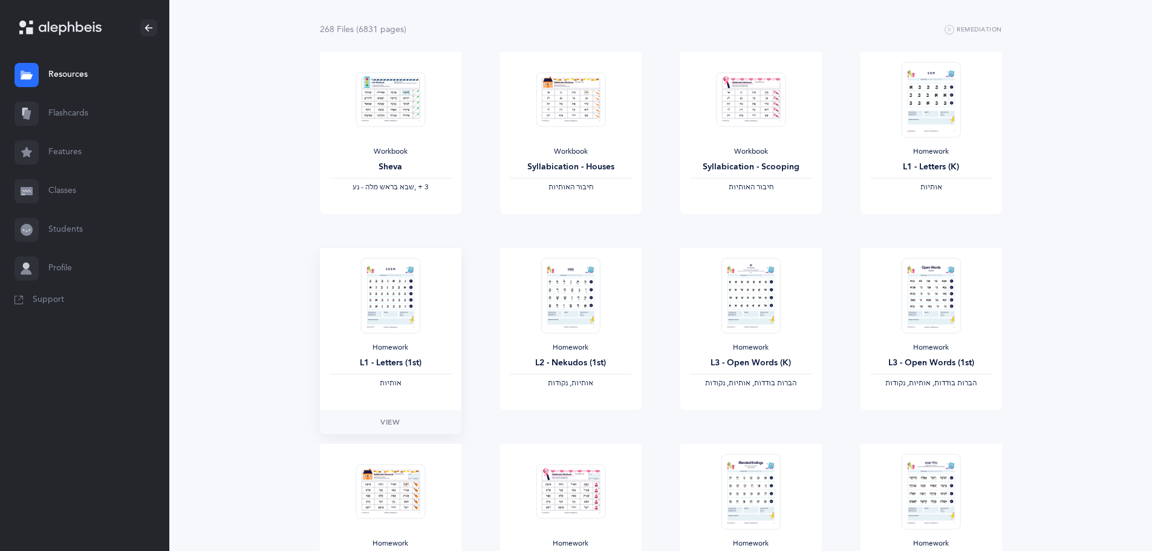
click at [387, 284] on img at bounding box center [389, 296] width 59 height 76
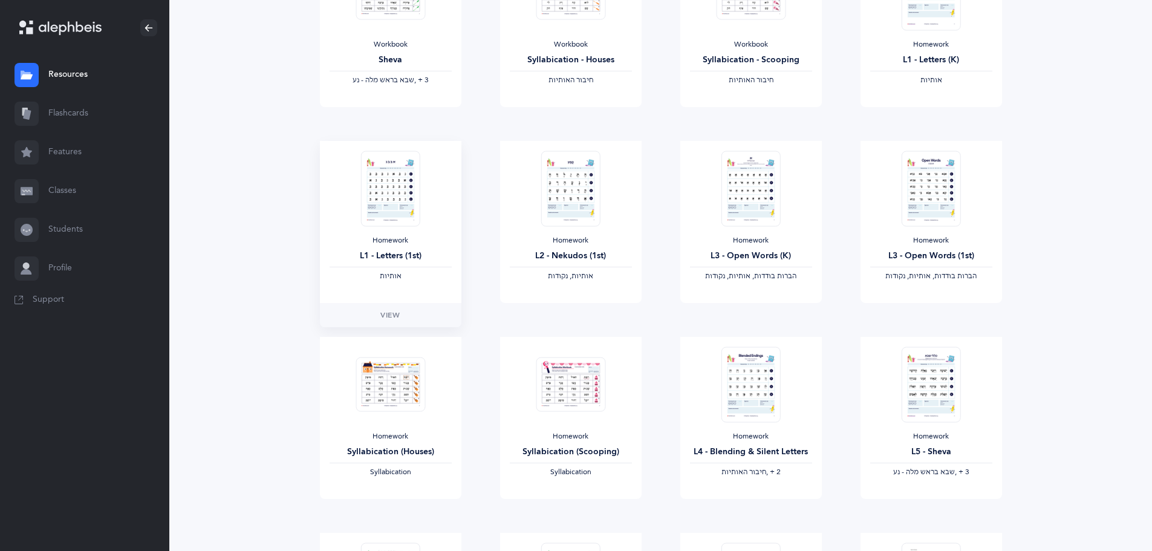
scroll to position [242, 0]
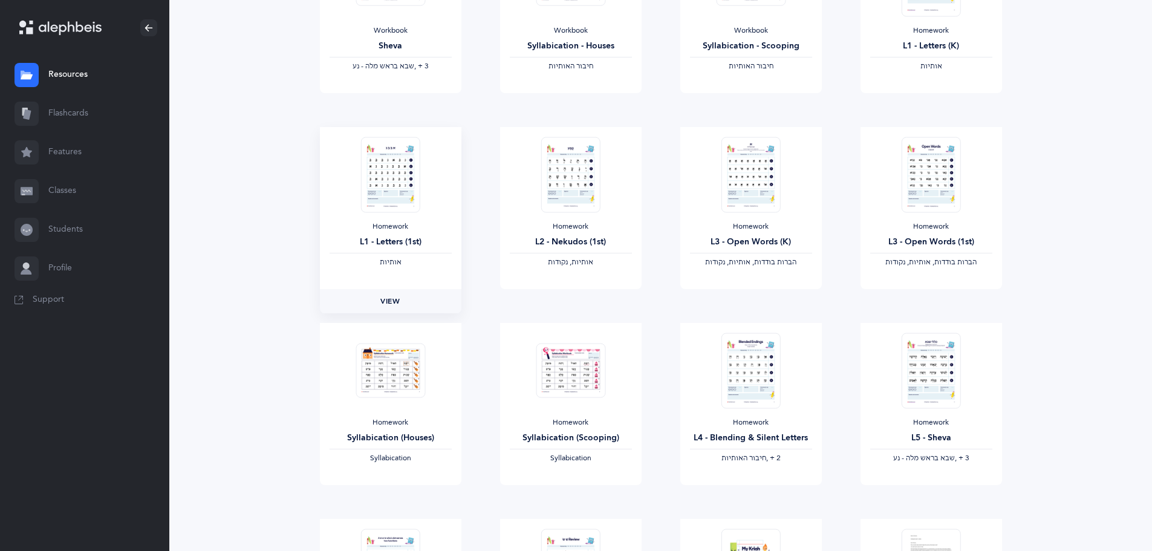
click at [392, 302] on span "View" at bounding box center [389, 301] width 19 height 11
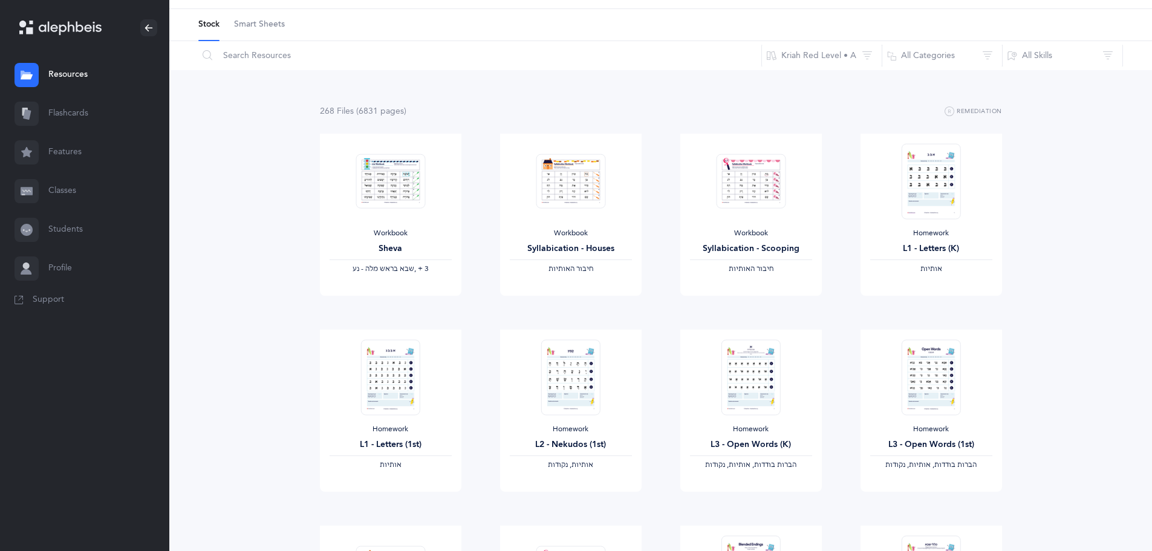
scroll to position [0, 0]
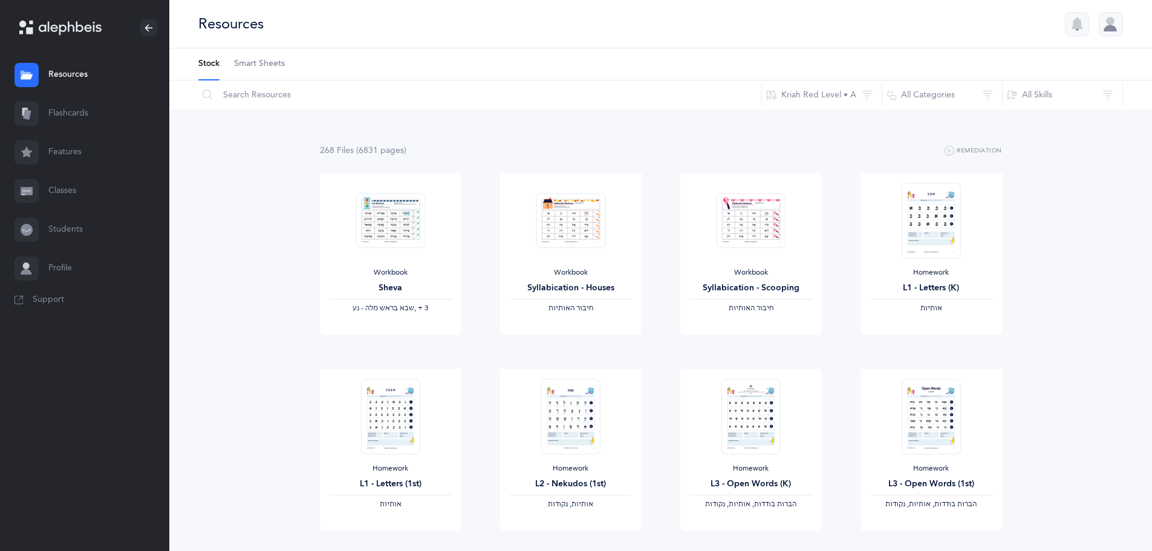
click at [51, 300] on span "Support" at bounding box center [48, 300] width 31 height 12
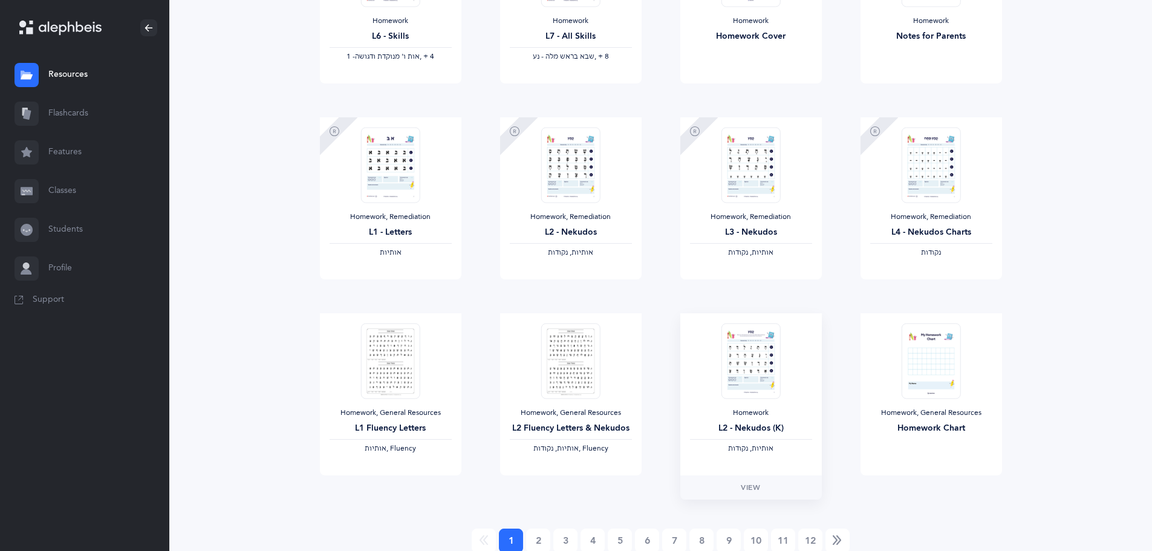
scroll to position [889, 0]
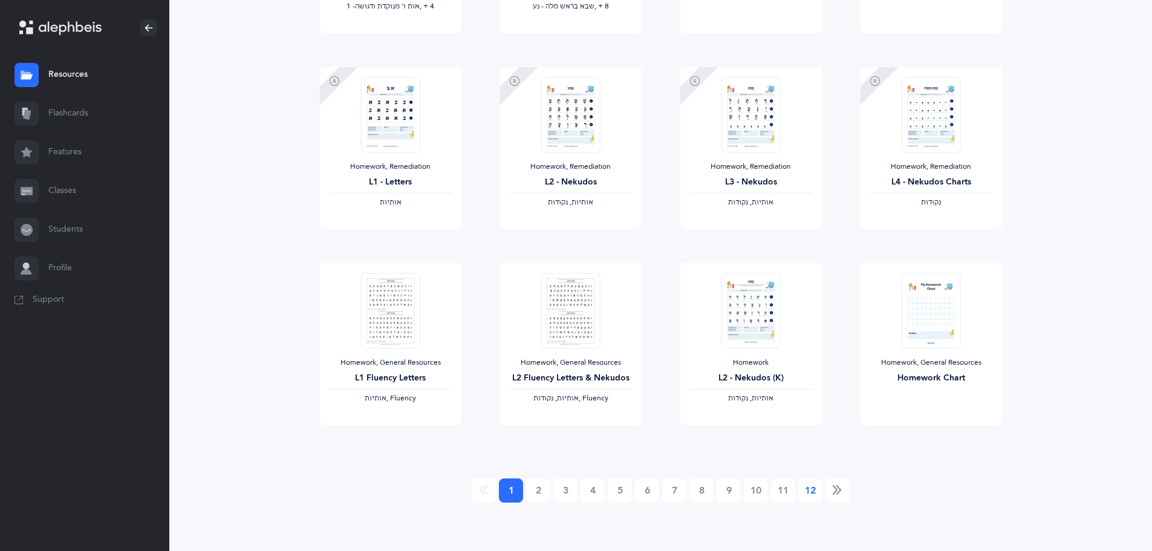
click at [810, 489] on link "12" at bounding box center [810, 490] width 24 height 24
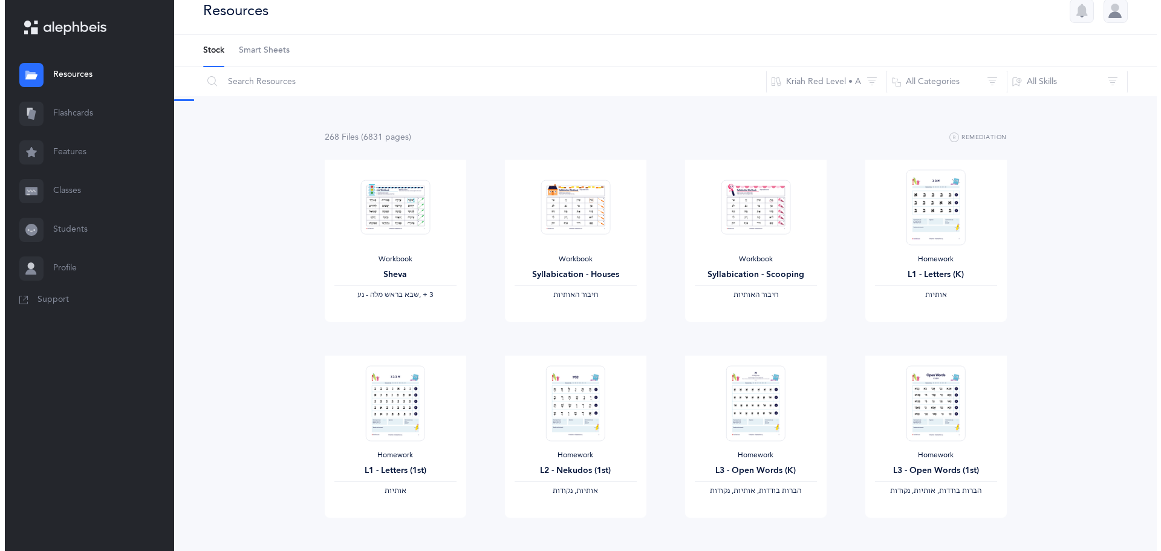
scroll to position [0, 0]
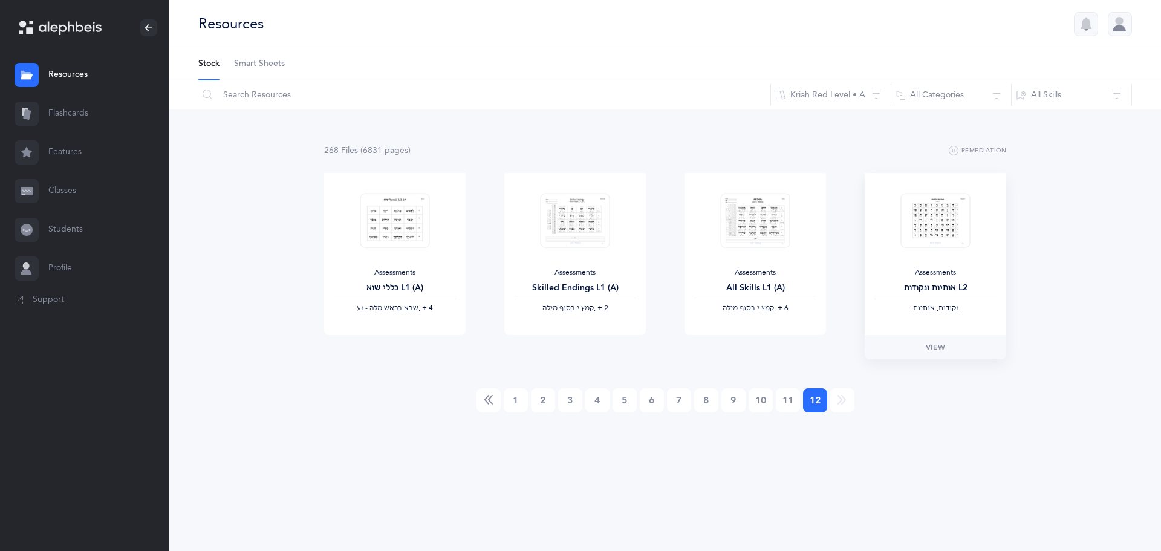
click at [915, 218] on img at bounding box center [936, 220] width 70 height 55
click at [938, 349] on span "View" at bounding box center [935, 347] width 19 height 11
click at [209, 95] on icon at bounding box center [208, 94] width 10 height 11
click at [300, 99] on input "text" at bounding box center [484, 94] width 573 height 29
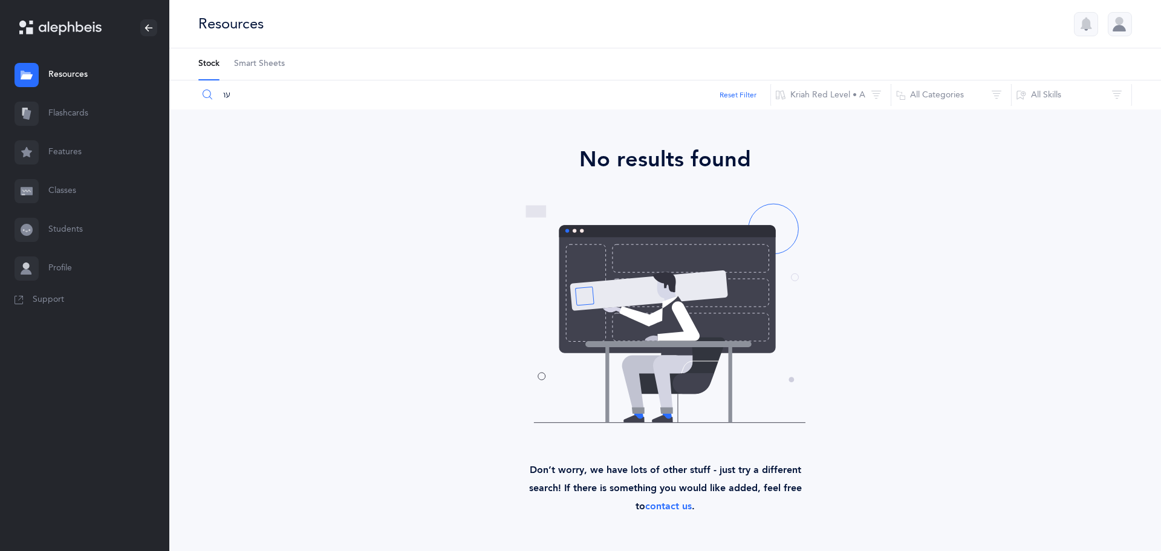
type input "ע"
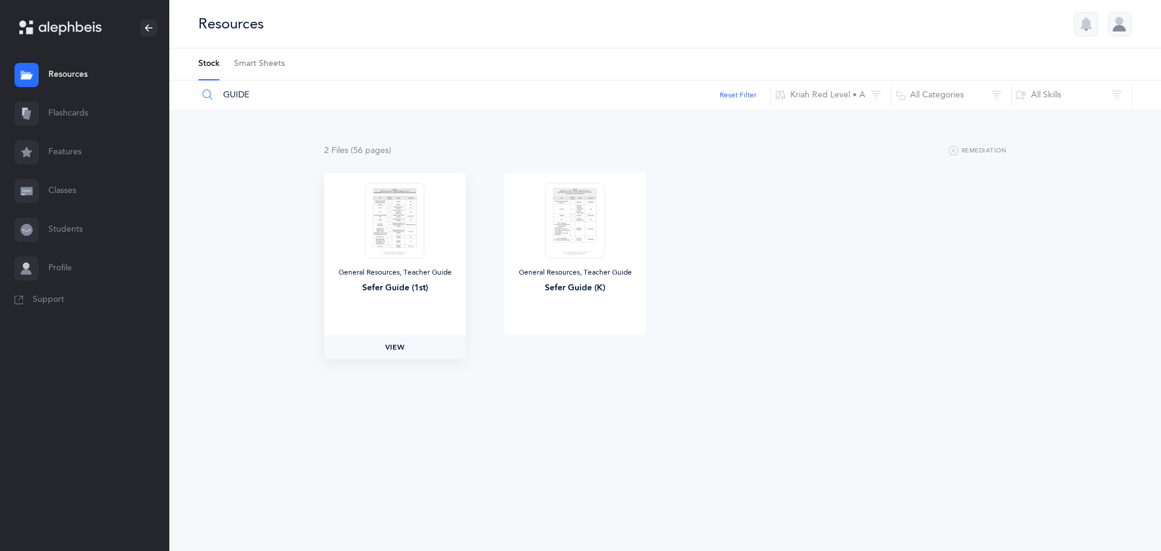
type input "GUIDE"
click at [393, 353] on link "View" at bounding box center [394, 347] width 141 height 24
